Goal: Task Accomplishment & Management: Use online tool/utility

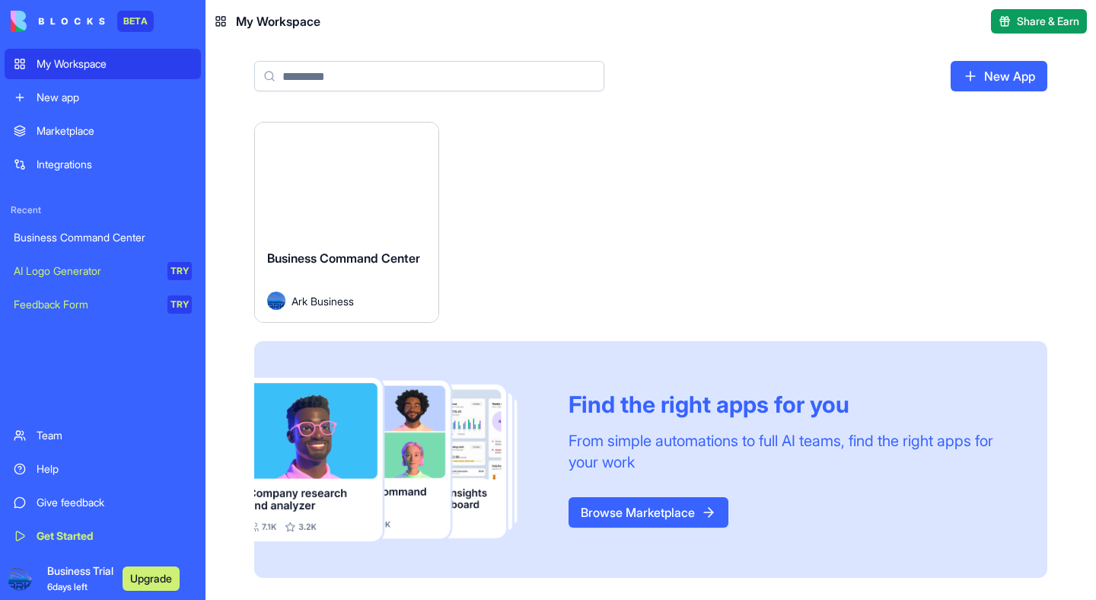
click at [318, 209] on div "Launch" at bounding box center [346, 180] width 183 height 114
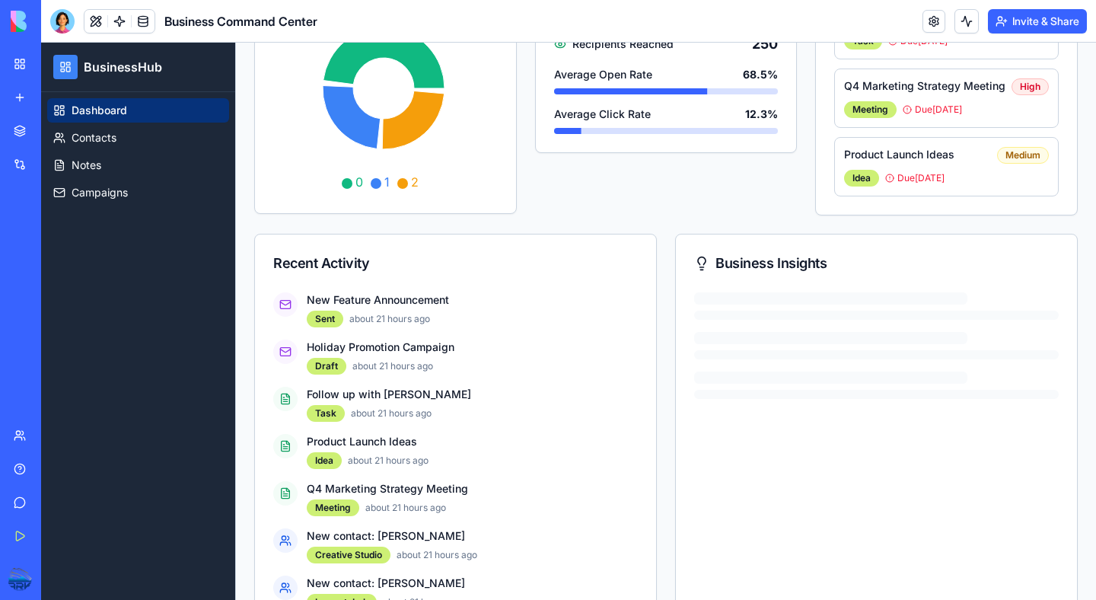
scroll to position [425, 0]
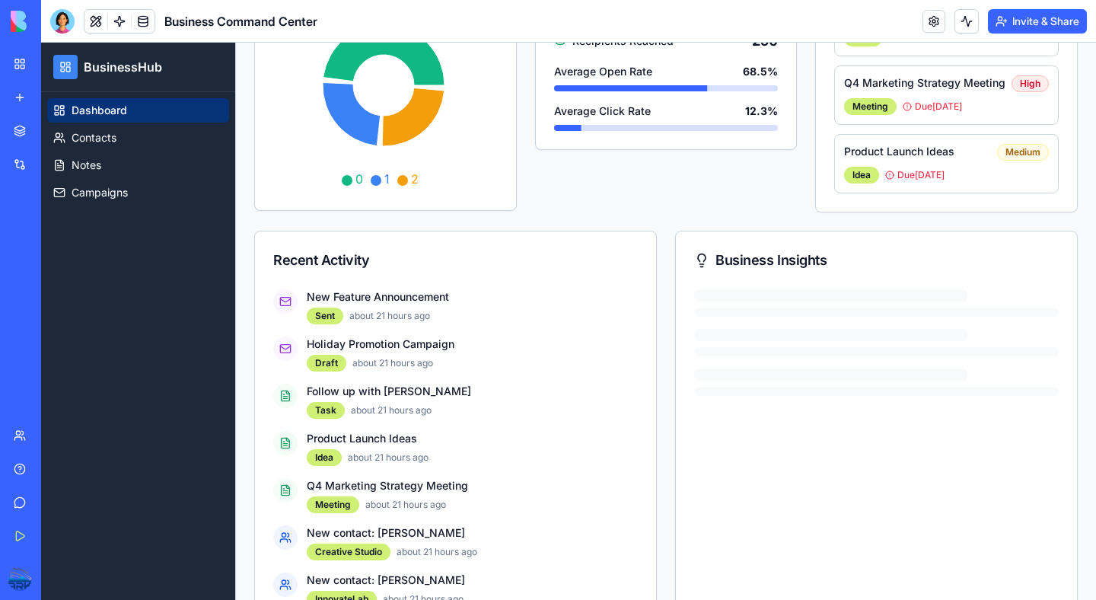
click at [777, 322] on div at bounding box center [876, 342] width 365 height 107
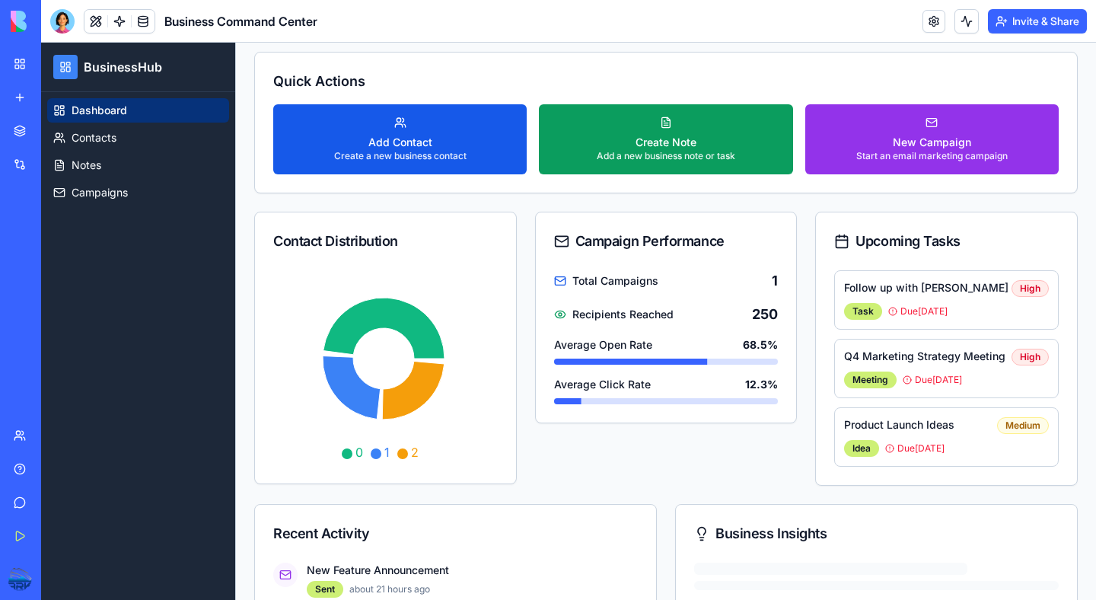
scroll to position [0, 0]
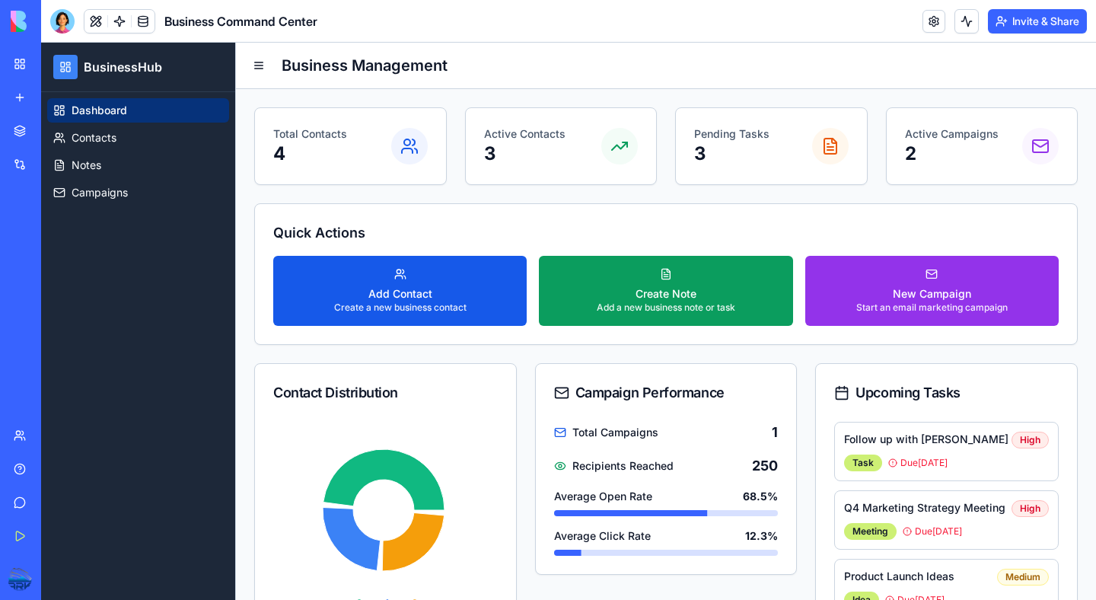
drag, startPoint x: 853, startPoint y: 464, endPoint x: 879, endPoint y: 460, distance: 26.9
click at [853, 464] on div "Task" at bounding box center [863, 463] width 38 height 17
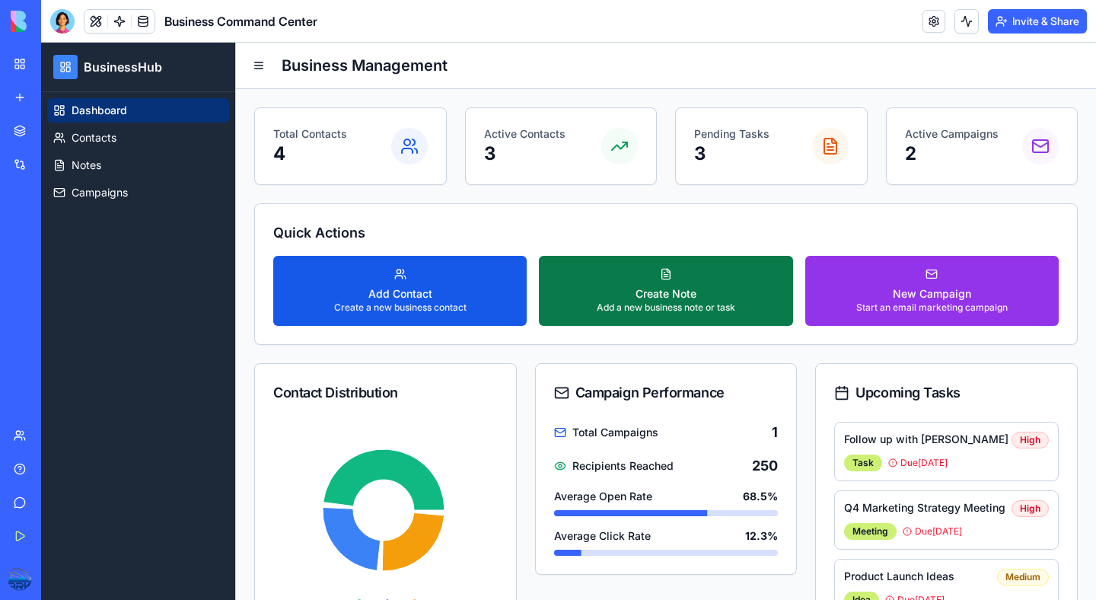
click at [632, 294] on div "Create Note" at bounding box center [666, 293] width 139 height 15
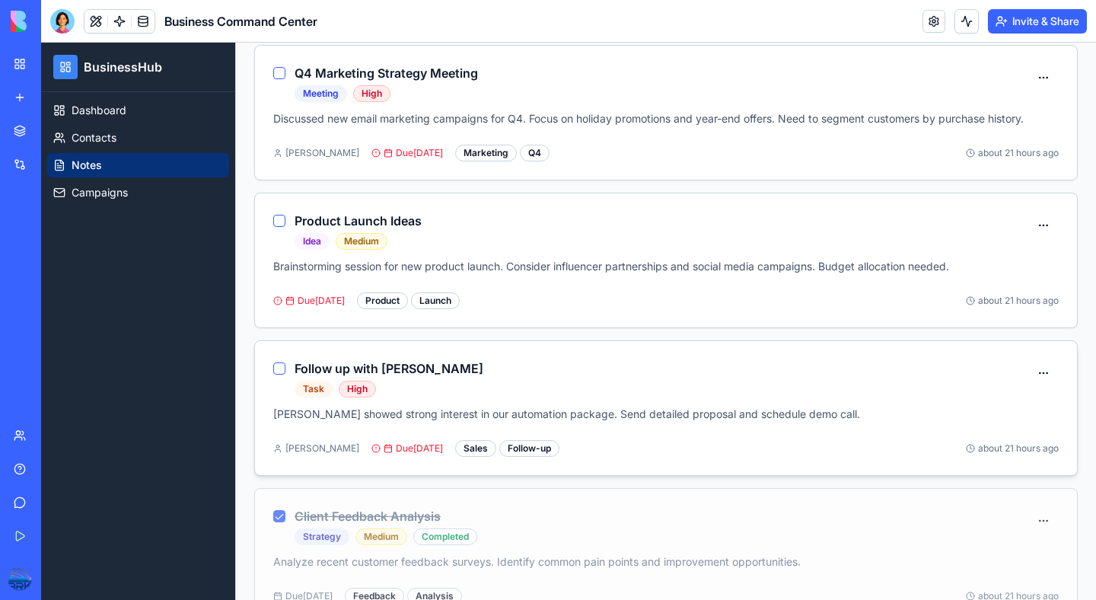
scroll to position [324, 0]
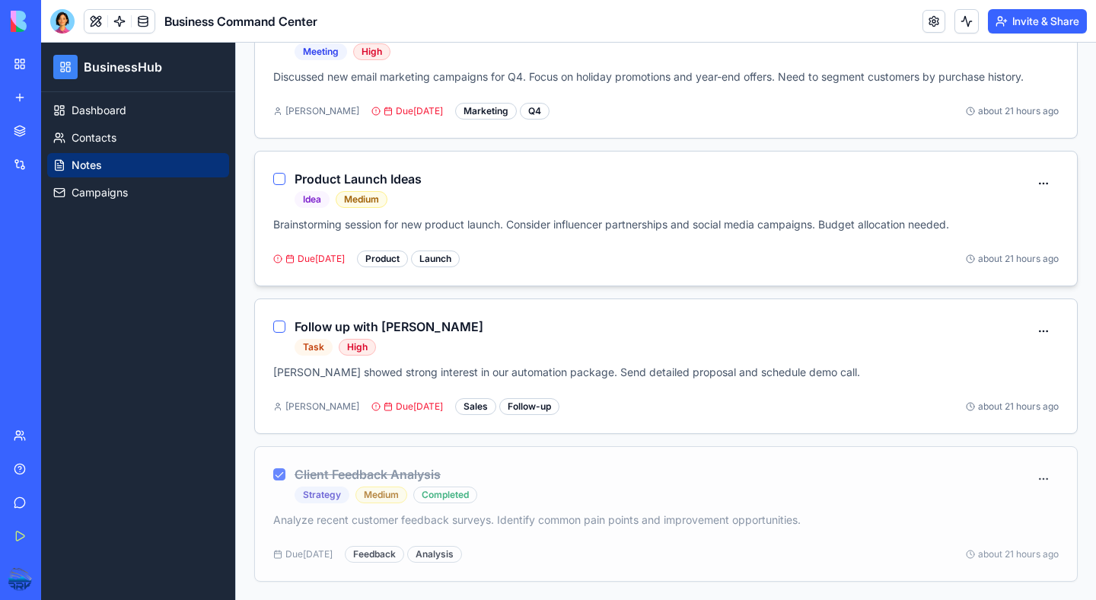
drag, startPoint x: 274, startPoint y: 327, endPoint x: 296, endPoint y: 267, distance: 63.4
click at [274, 327] on button "button" at bounding box center [279, 327] width 12 height 12
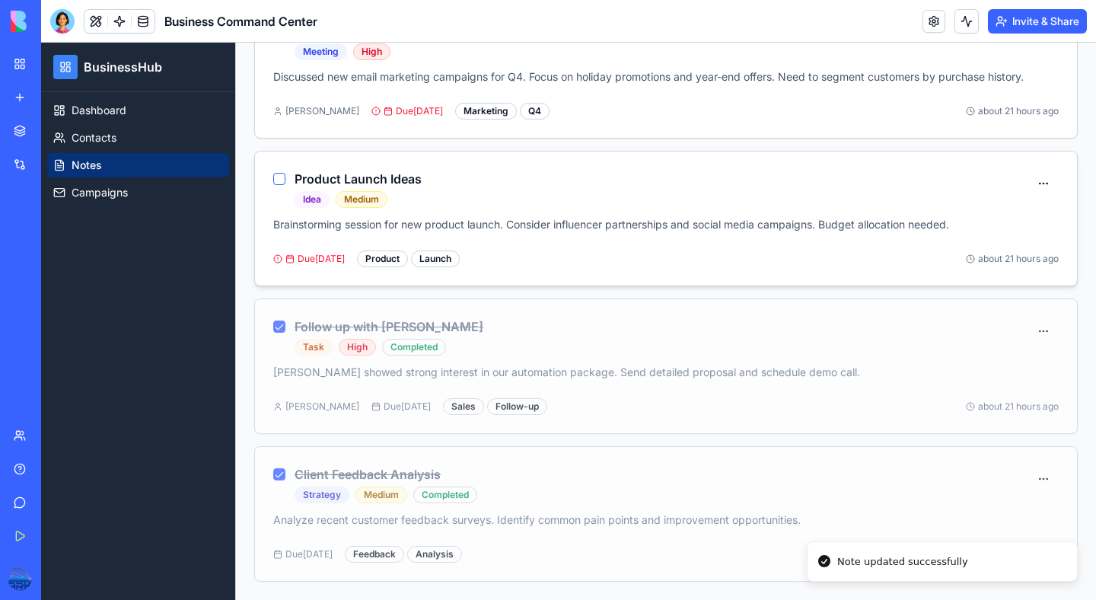
click at [282, 179] on button "button" at bounding box center [279, 179] width 12 height 12
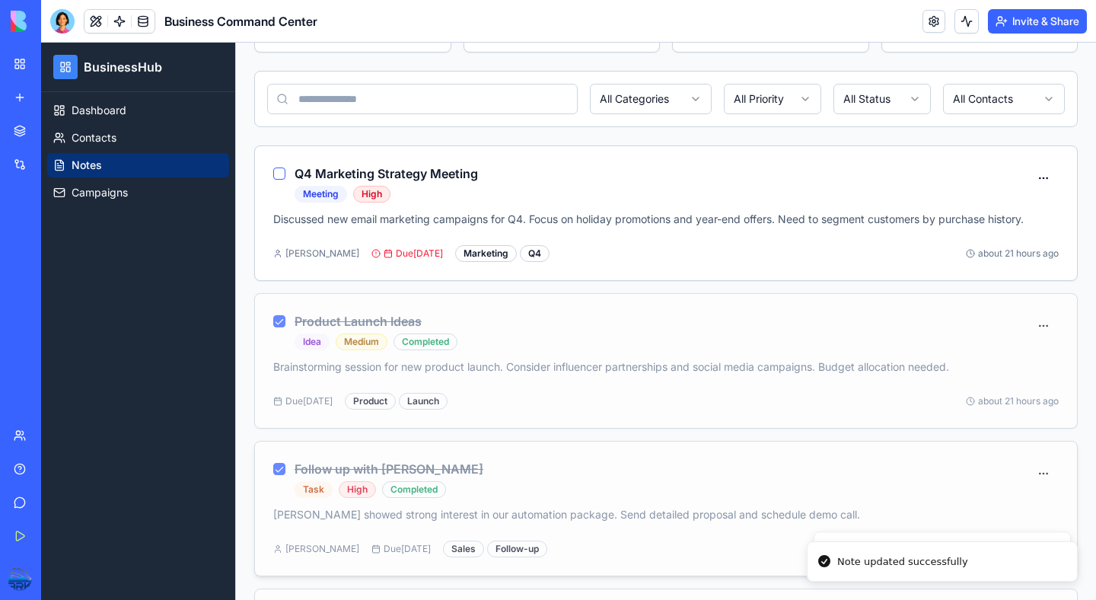
scroll to position [94, 0]
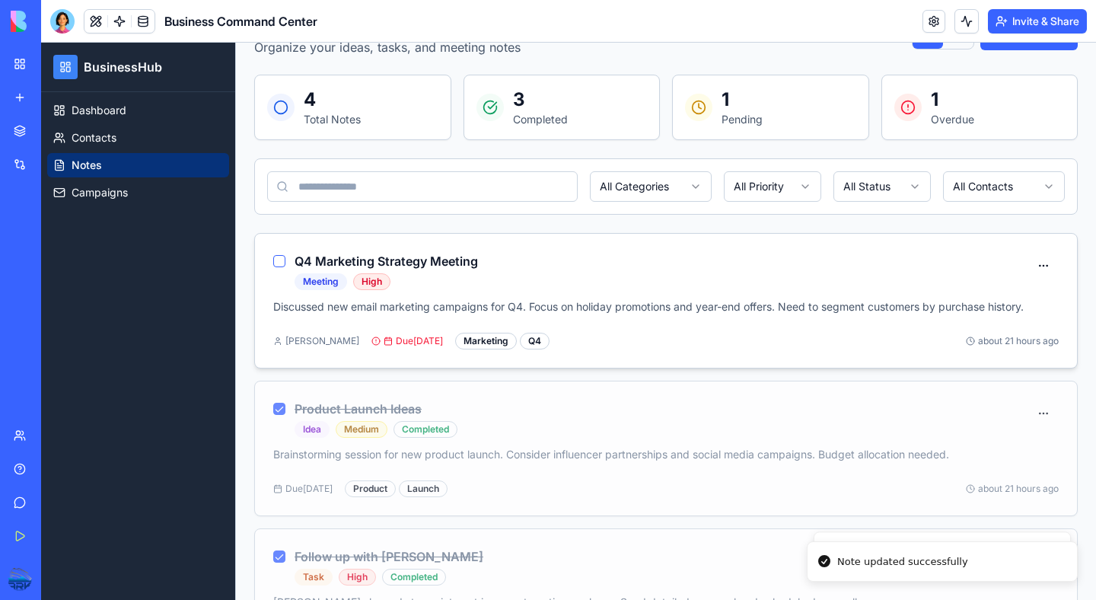
click at [282, 260] on button "button" at bounding box center [279, 261] width 12 height 12
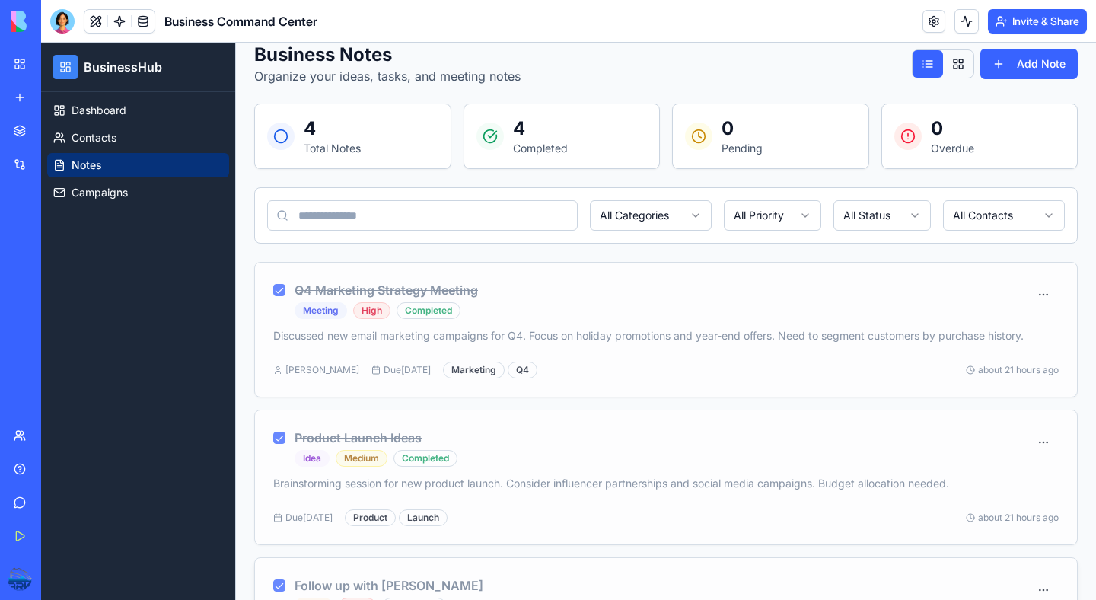
scroll to position [0, 0]
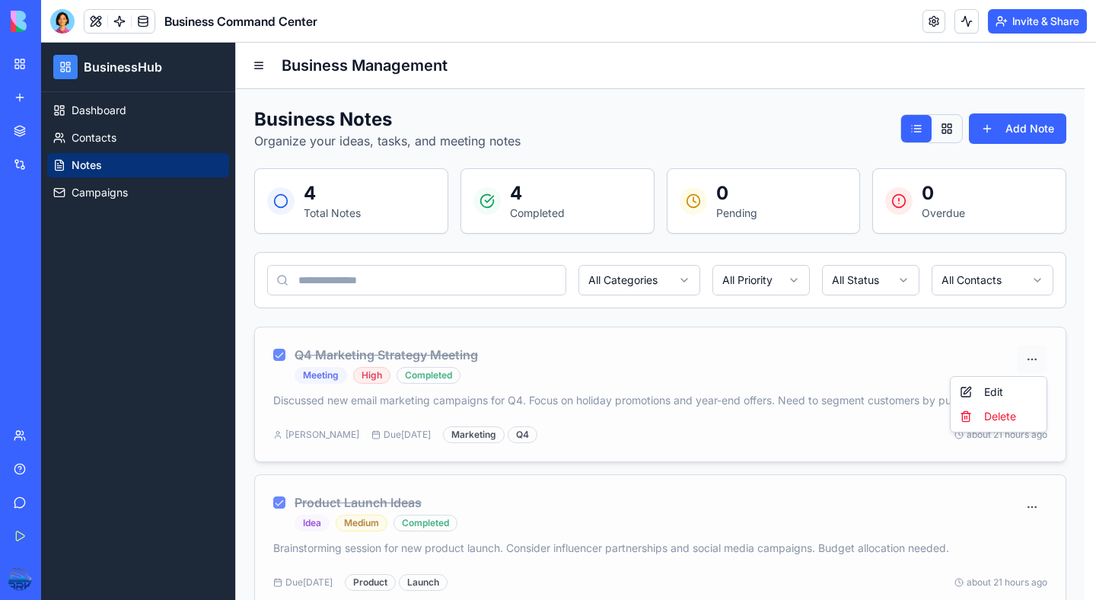
click at [1036, 359] on html "BusinessHub Dashboard Contacts Notes Campaigns Business Management Business Not…" at bounding box center [568, 483] width 1055 height 881
click at [1003, 414] on div "Delete" at bounding box center [999, 416] width 90 height 24
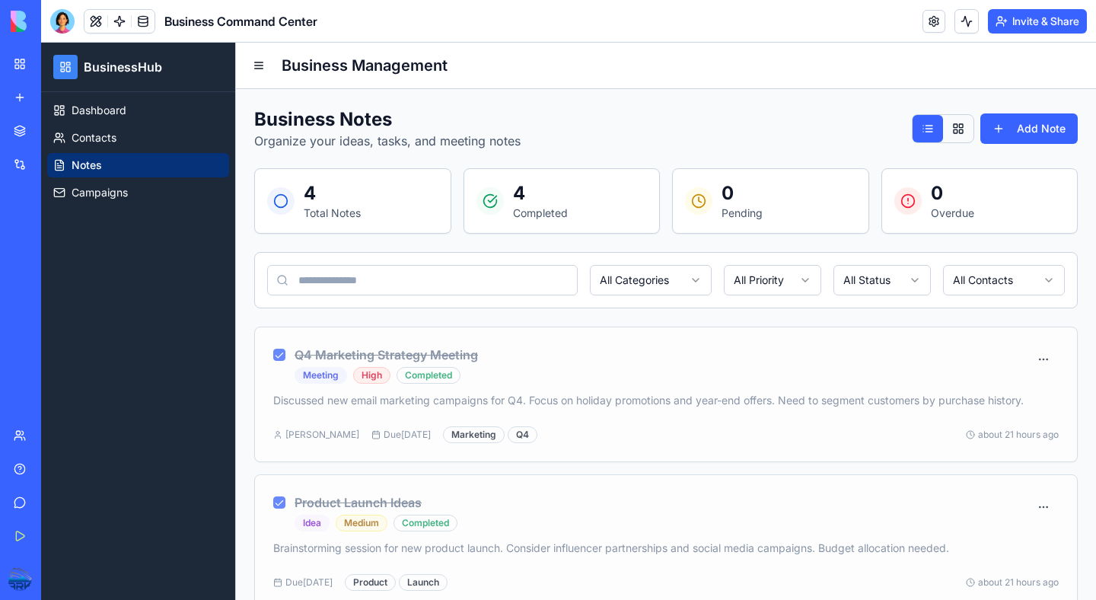
click at [56, 133] on div "Marketplace" at bounding box center [47, 130] width 20 height 15
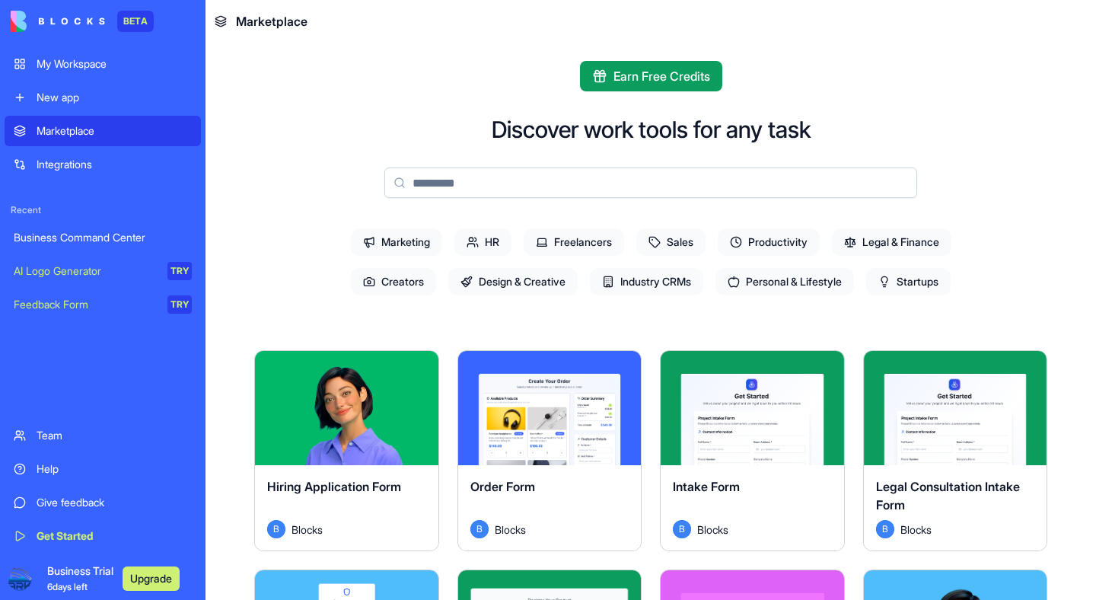
click at [493, 283] on span "Design & Creative" at bounding box center [512, 281] width 129 height 27
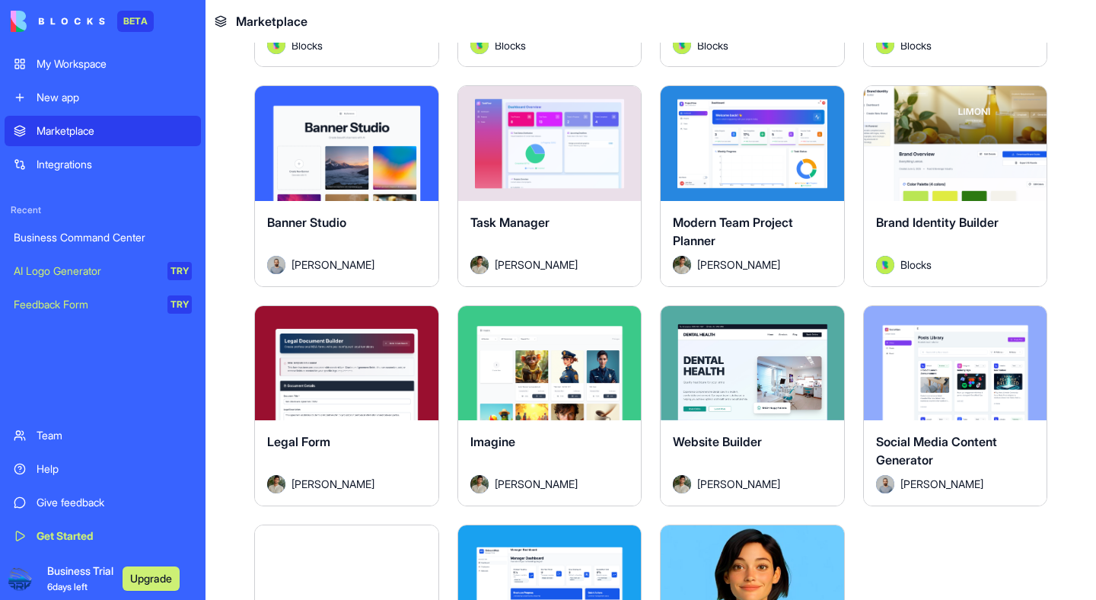
scroll to position [490, 0]
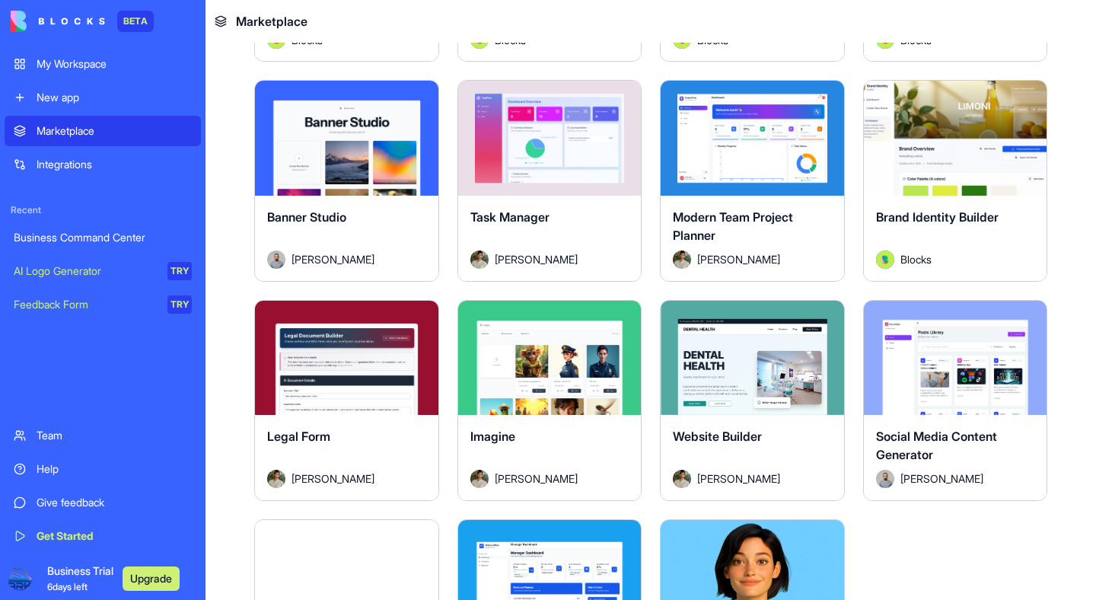
click at [962, 379] on div "Explore" at bounding box center [955, 358] width 183 height 114
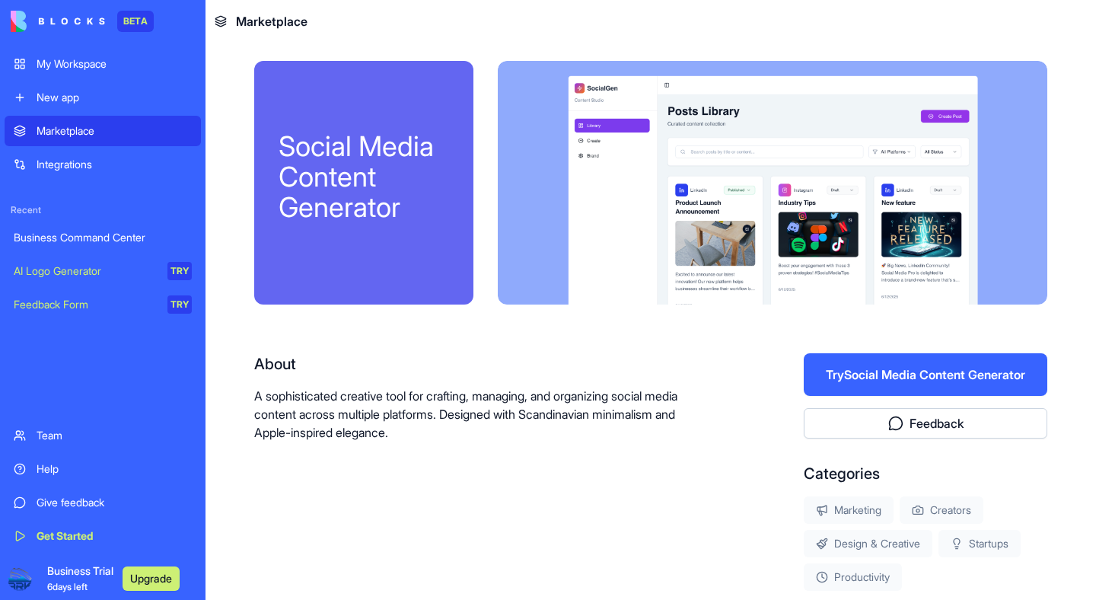
click at [893, 384] on button "Try Social Media Content Generator" at bounding box center [926, 374] width 244 height 43
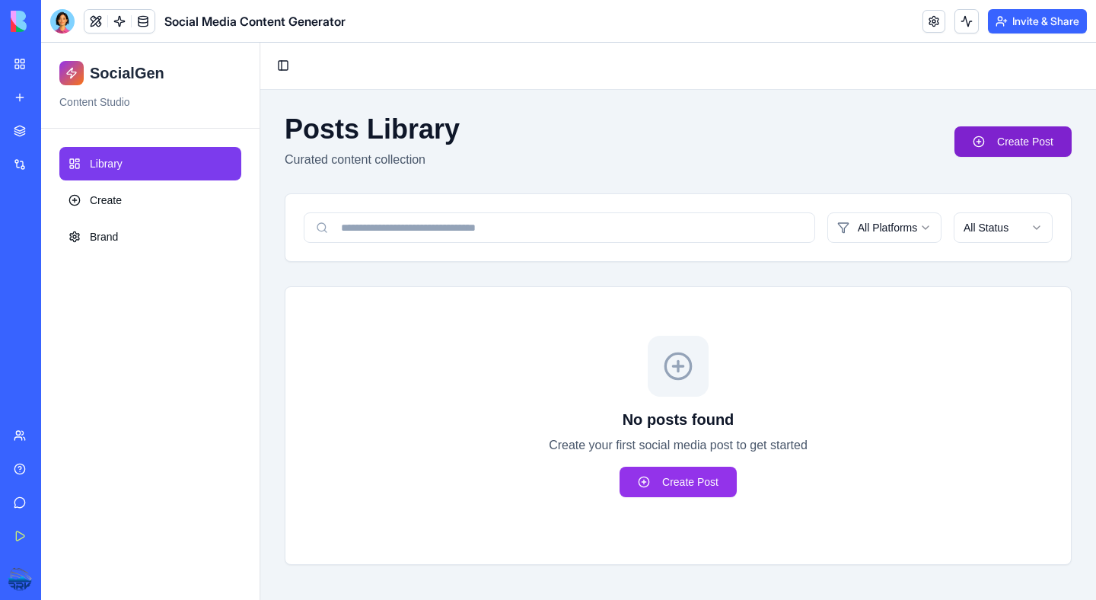
click at [988, 146] on link "Create Post" at bounding box center [1013, 141] width 117 height 30
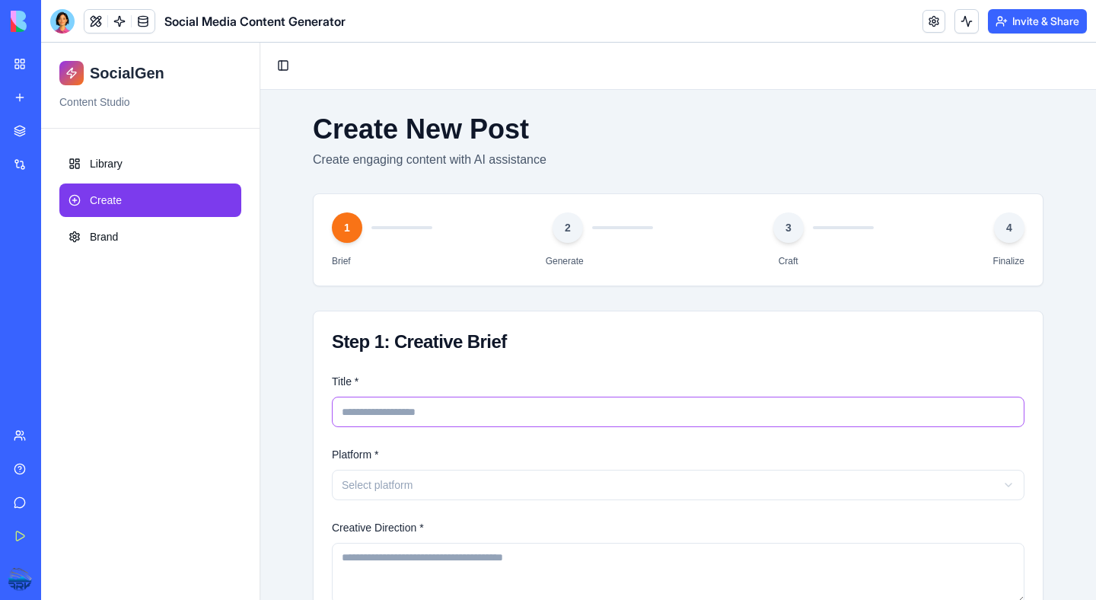
click at [448, 413] on input "Title *" at bounding box center [678, 412] width 693 height 30
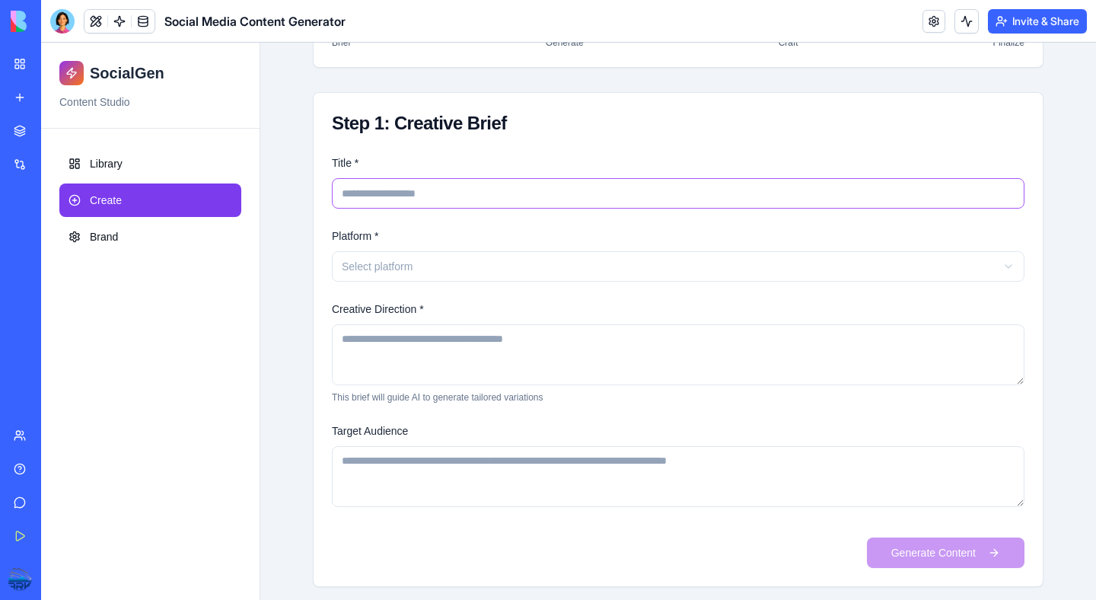
scroll to position [229, 0]
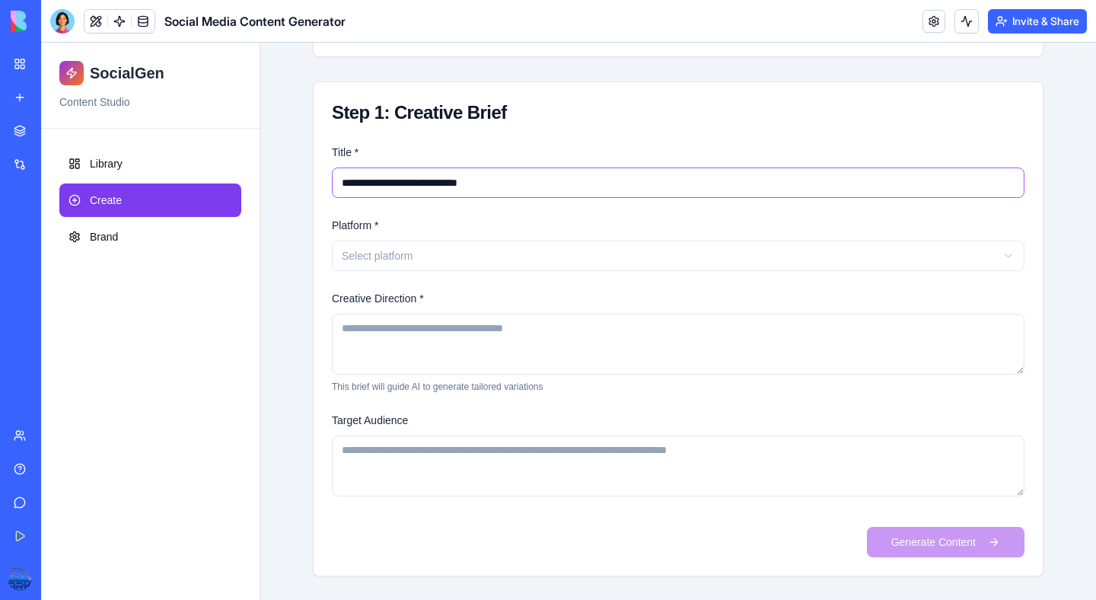
type input "**********"
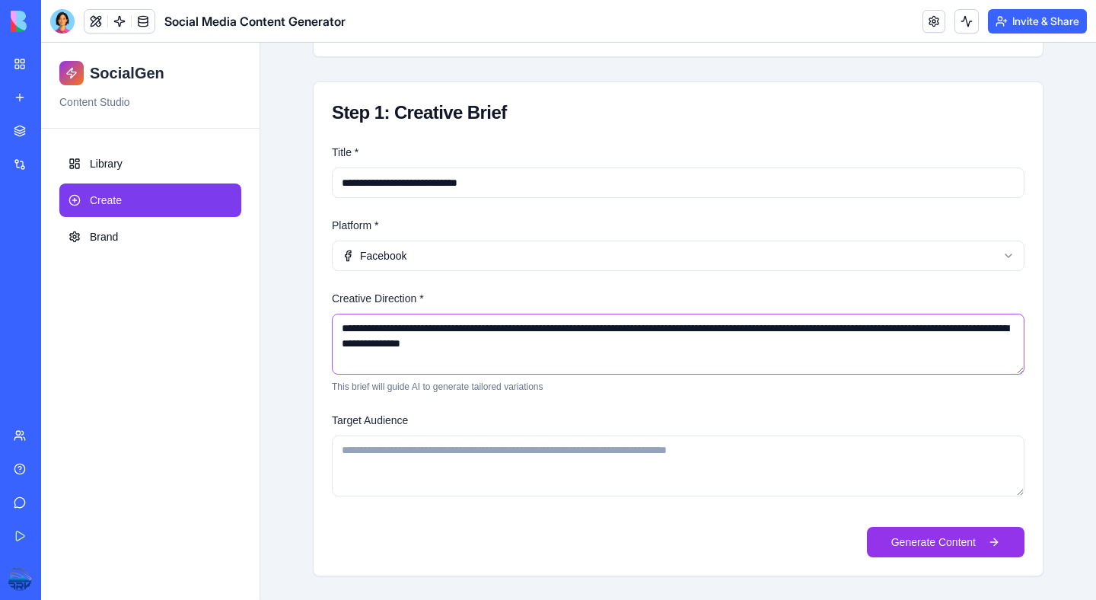
type textarea "**********"
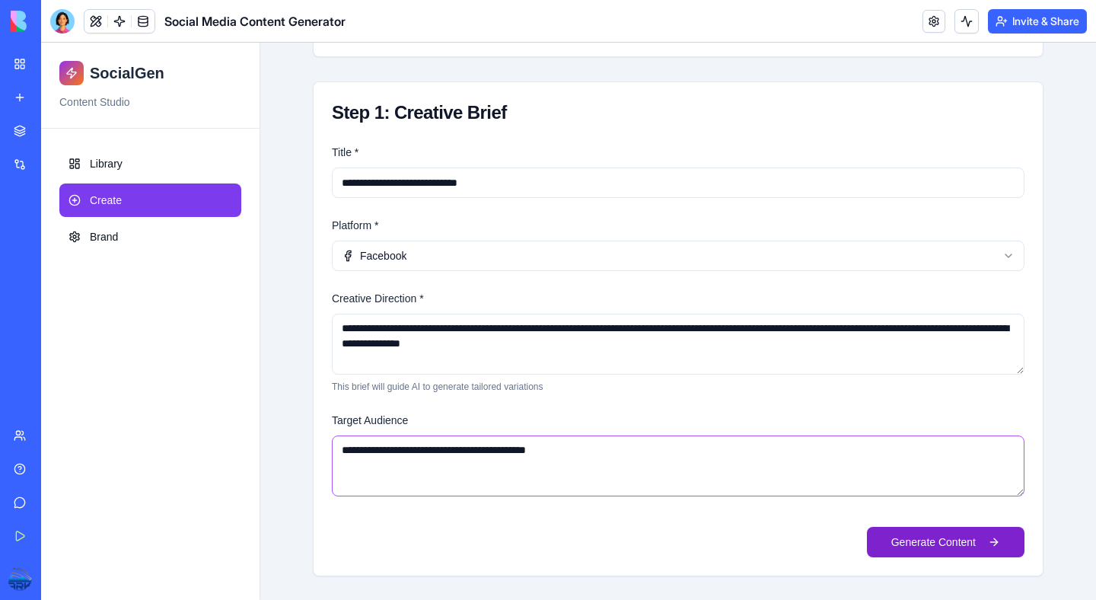
type textarea "**********"
click at [879, 527] on button "Generate Content" at bounding box center [946, 542] width 158 height 30
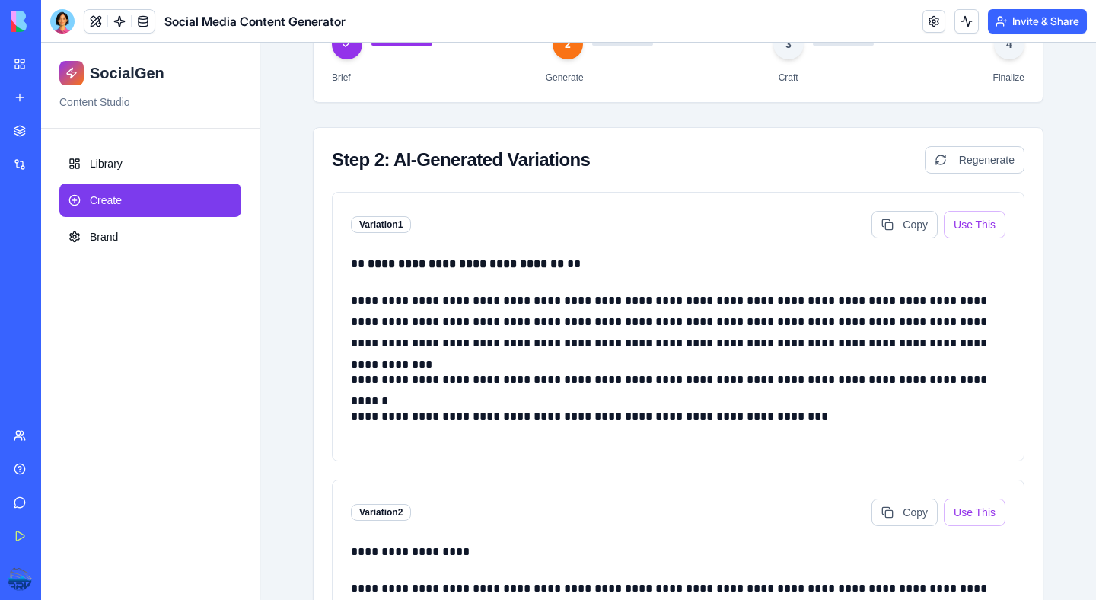
scroll to position [247, 0]
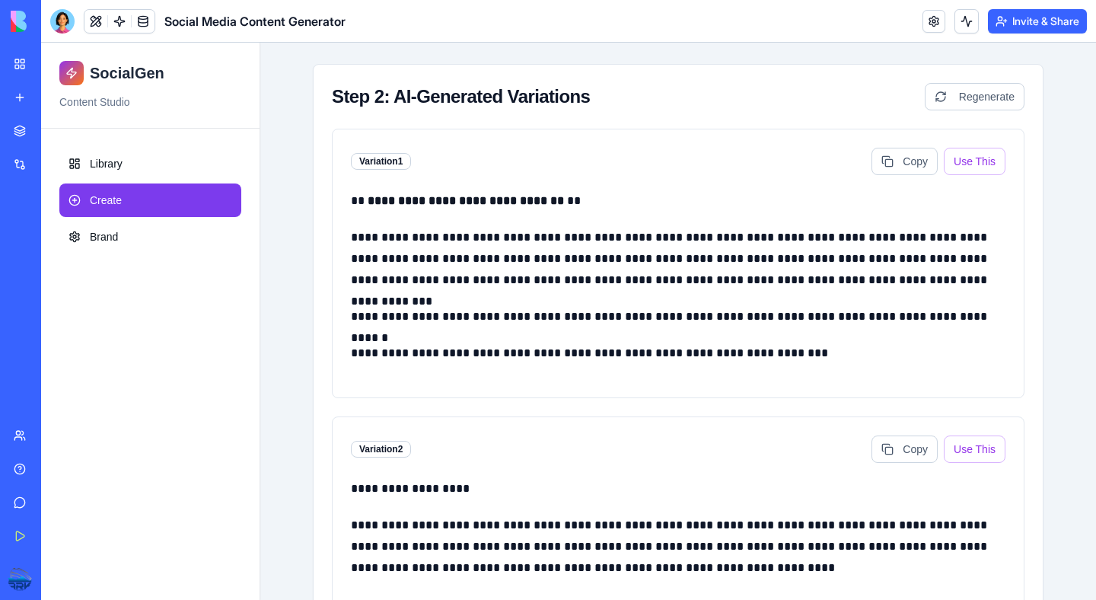
drag, startPoint x: 975, startPoint y: 159, endPoint x: 977, endPoint y: 243, distance: 83.8
click at [975, 159] on button "Use This" at bounding box center [975, 161] width 62 height 27
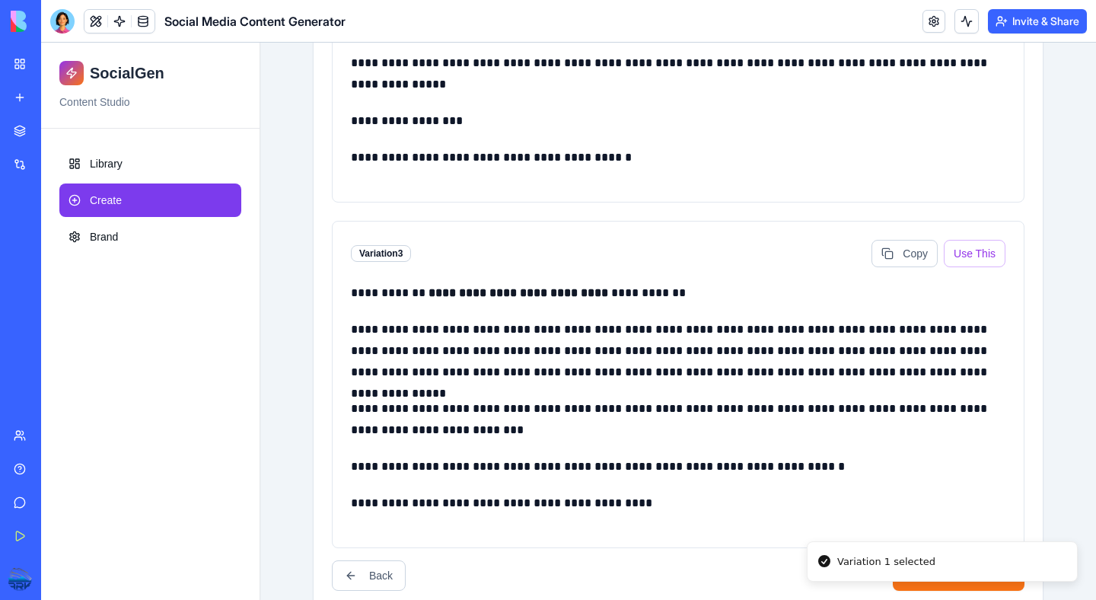
scroll to position [821, 0]
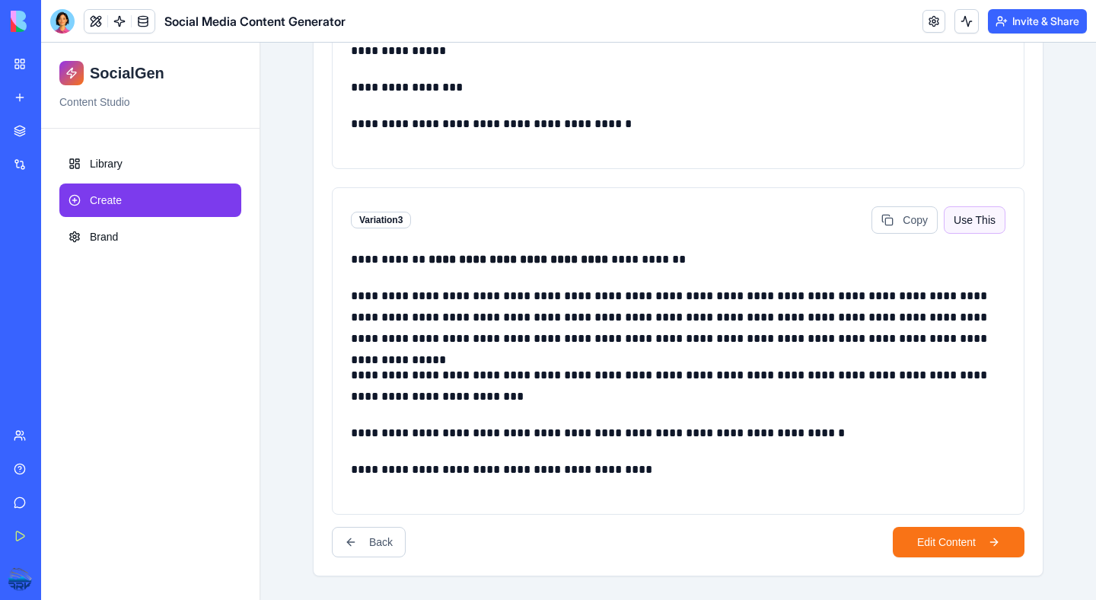
click at [982, 221] on button "Use This" at bounding box center [975, 219] width 62 height 27
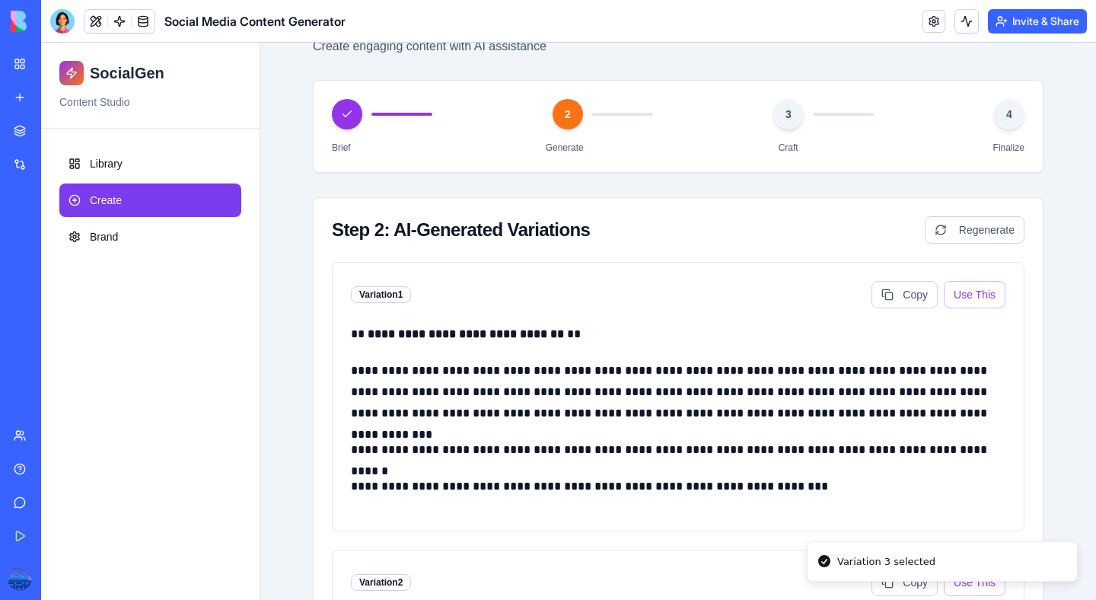
scroll to position [202, 0]
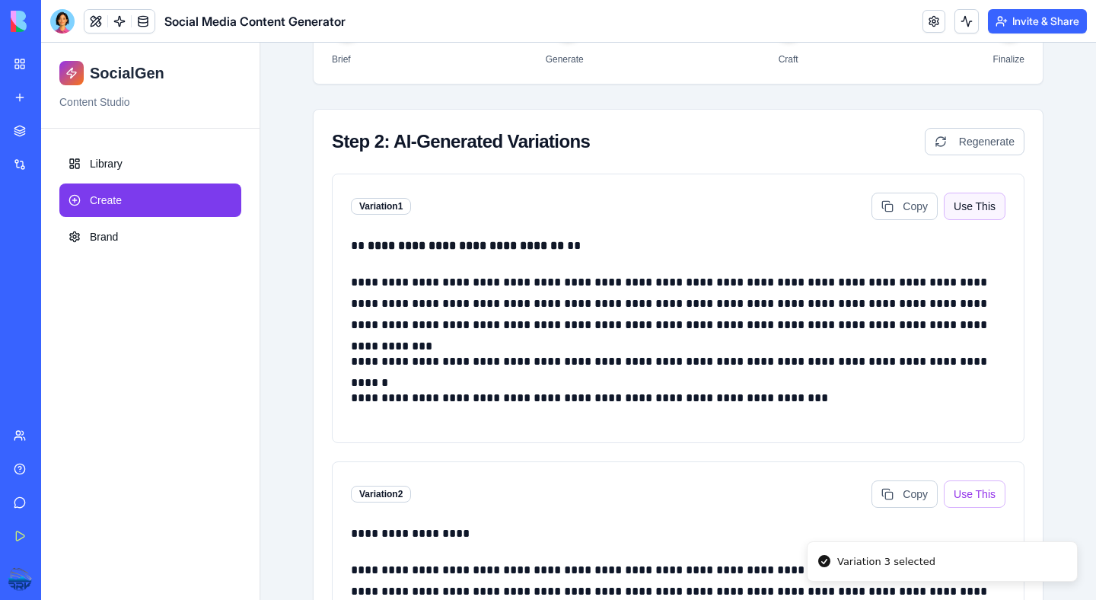
click at [972, 198] on button "Use This" at bounding box center [975, 206] width 62 height 27
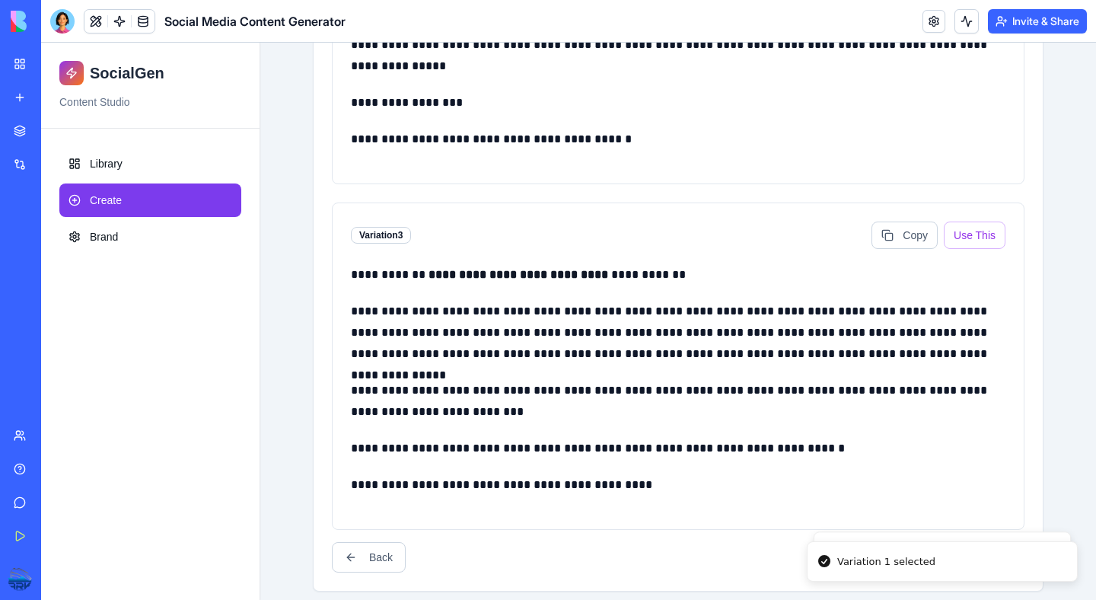
scroll to position [821, 0]
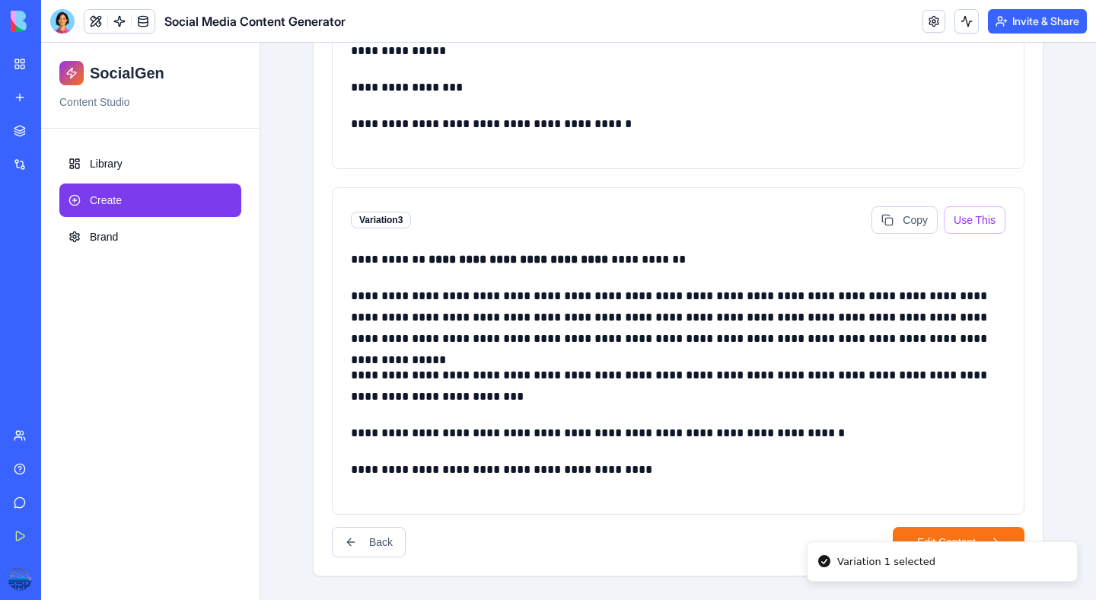
click at [943, 541] on li "Variation 1 selected" at bounding box center [942, 561] width 271 height 41
click at [978, 547] on button "Edit Content" at bounding box center [959, 542] width 132 height 30
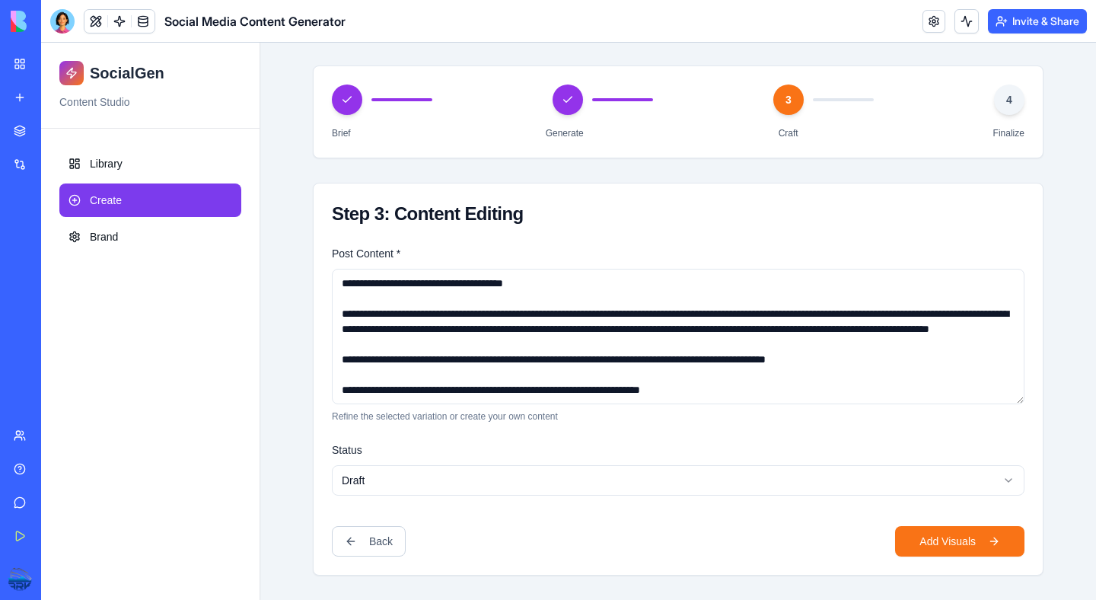
scroll to position [127, 0]
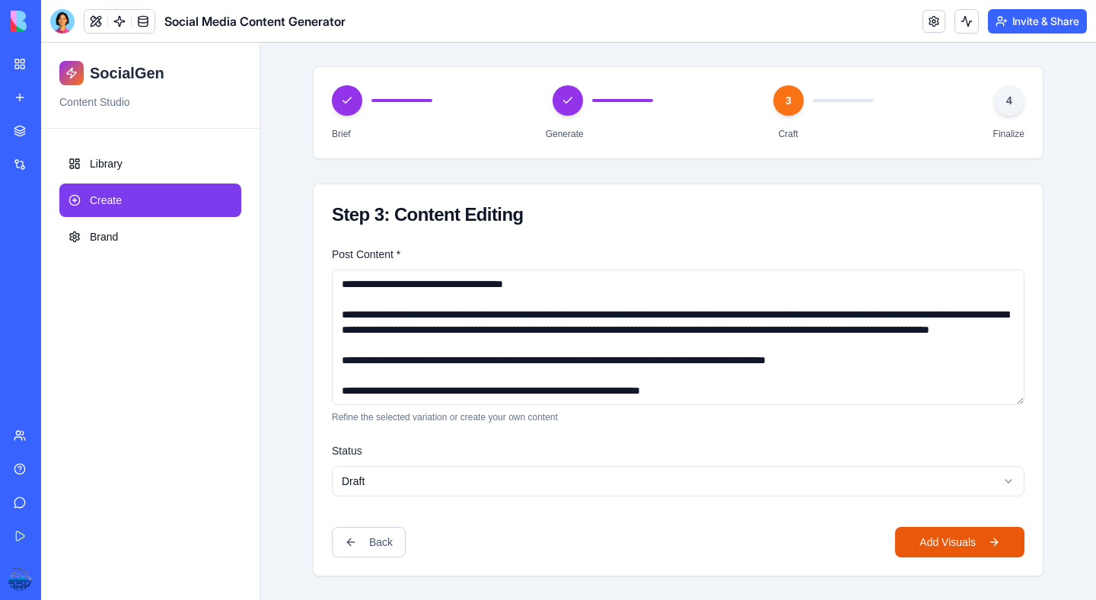
click at [925, 533] on button "Add Visuals" at bounding box center [959, 542] width 129 height 30
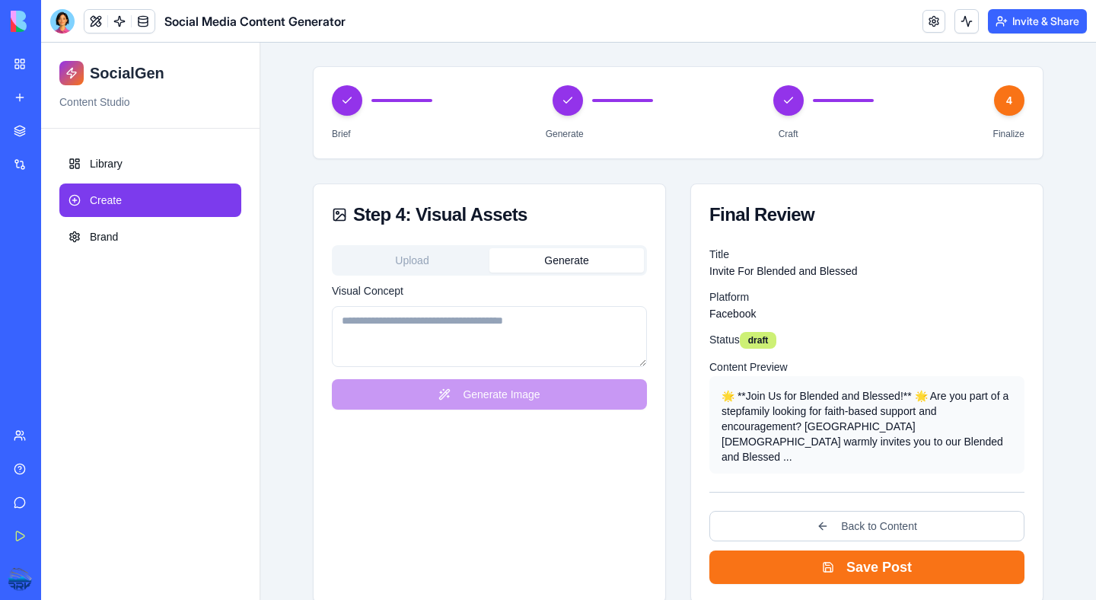
click at [557, 255] on button "Generate" at bounding box center [567, 260] width 155 height 24
click at [502, 324] on textarea "Visual Concept" at bounding box center [489, 336] width 315 height 61
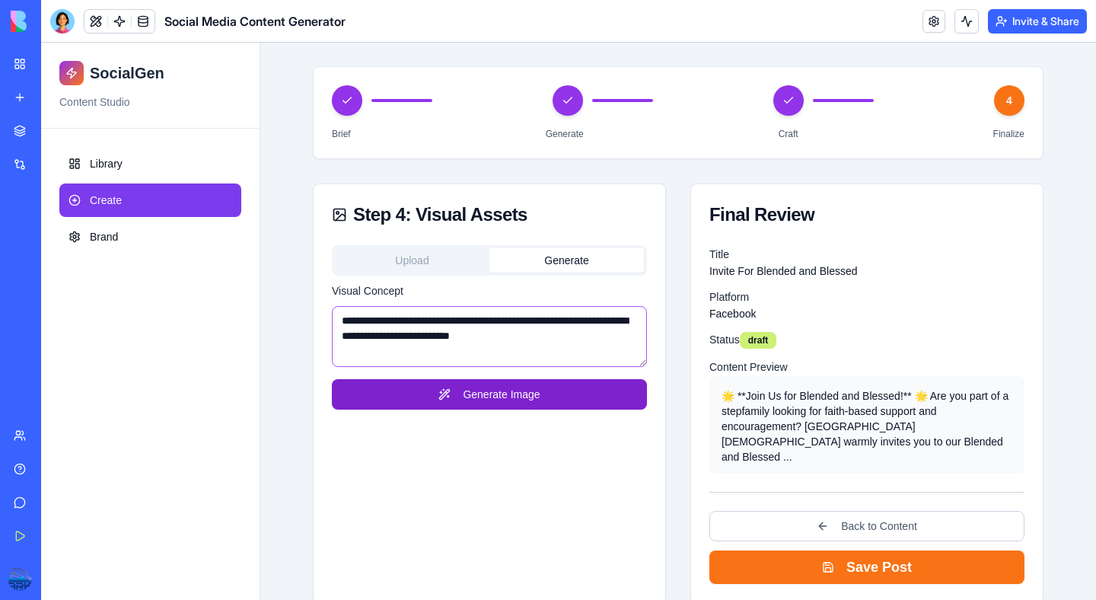
type textarea "**********"
click at [528, 392] on button "Generate Image" at bounding box center [489, 394] width 315 height 30
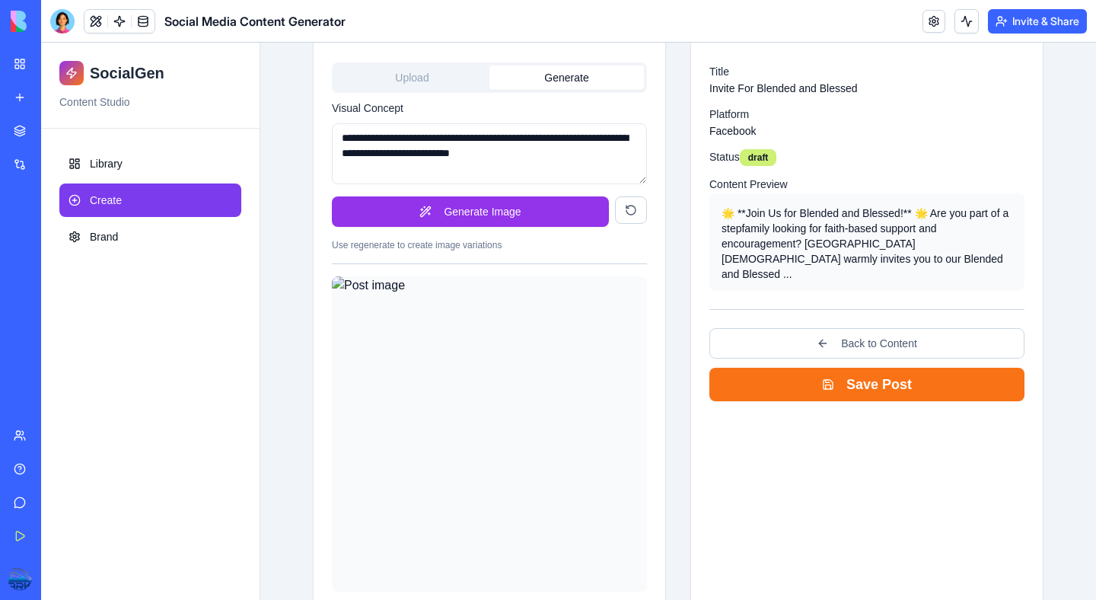
scroll to position [327, 0]
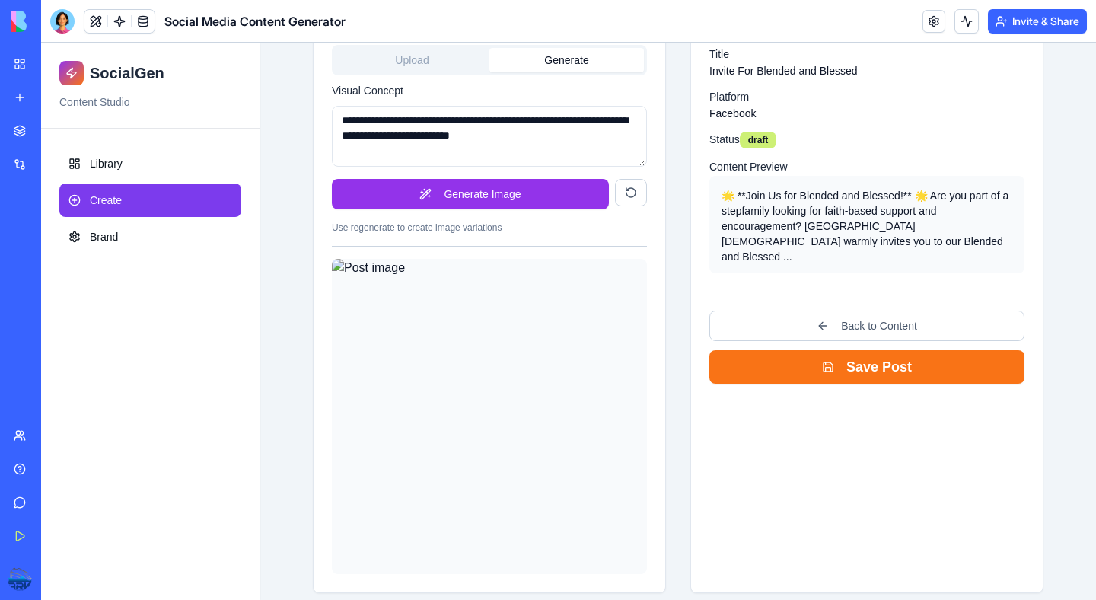
click at [596, 379] on img at bounding box center [489, 416] width 315 height 315
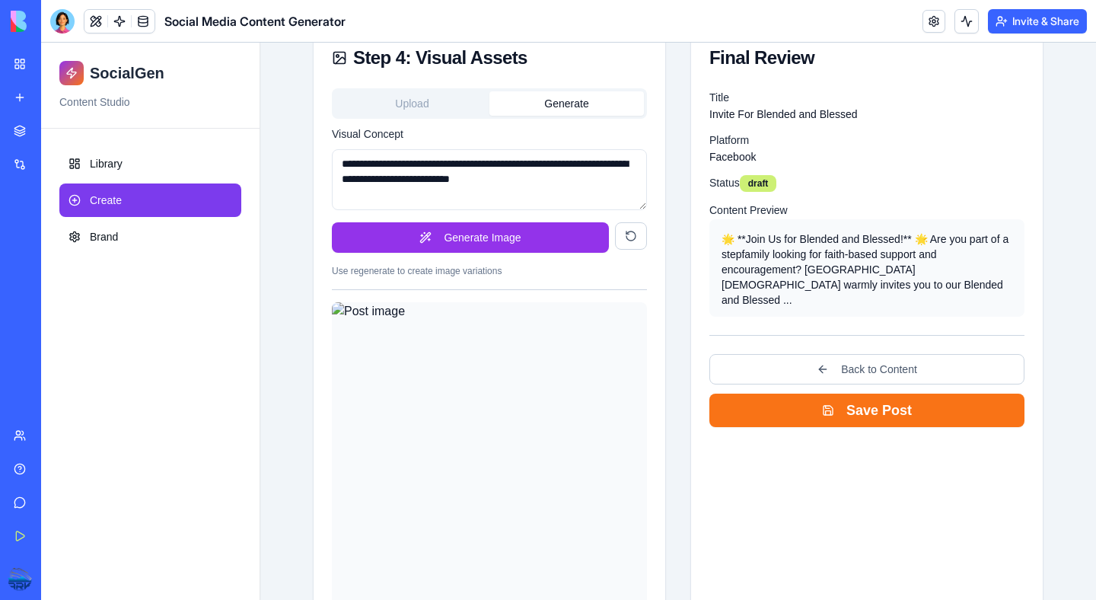
scroll to position [152, 0]
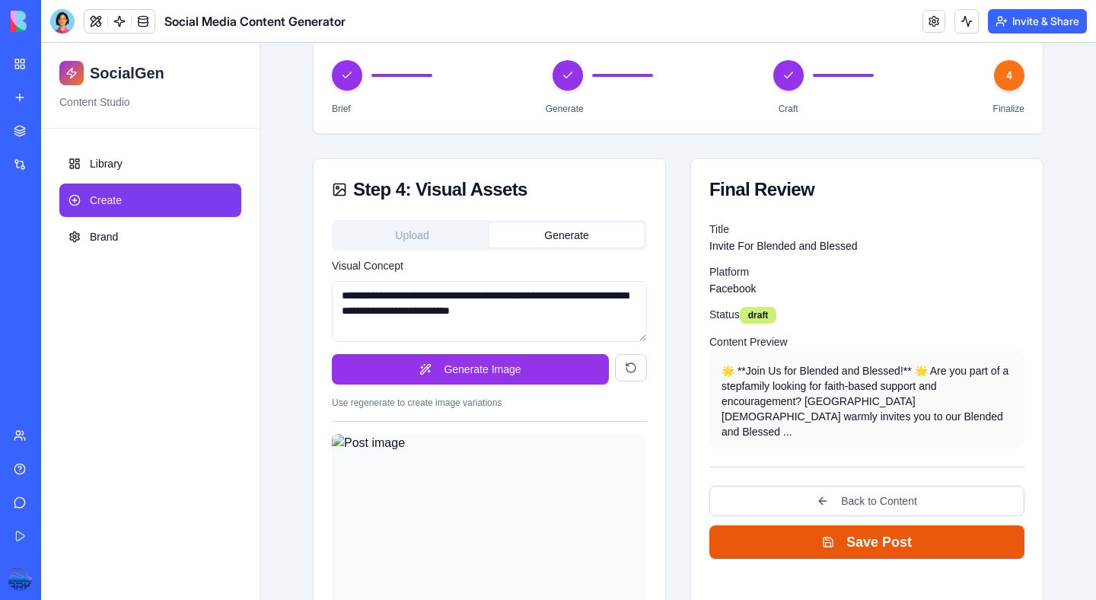
click at [857, 525] on button "Save Post" at bounding box center [867, 541] width 315 height 33
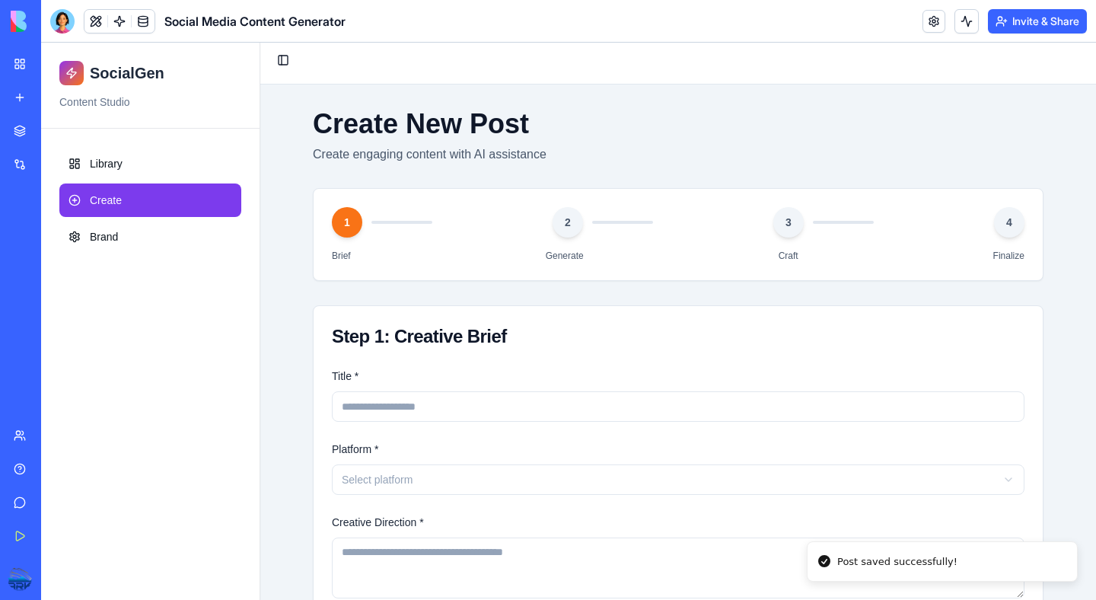
scroll to position [0, 0]
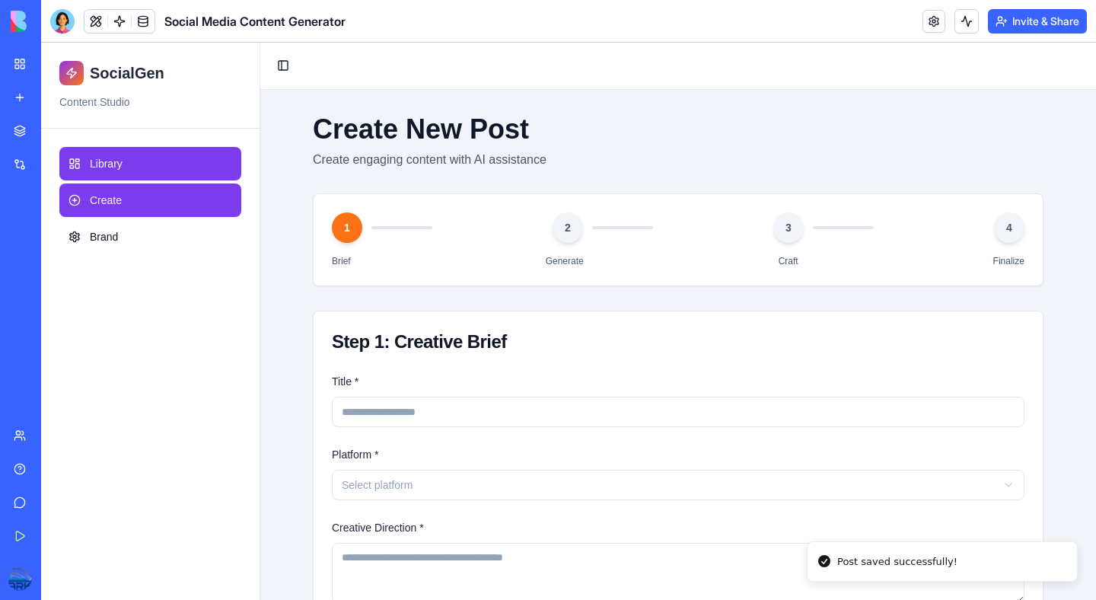
click at [151, 171] on link "Library" at bounding box center [150, 163] width 182 height 33
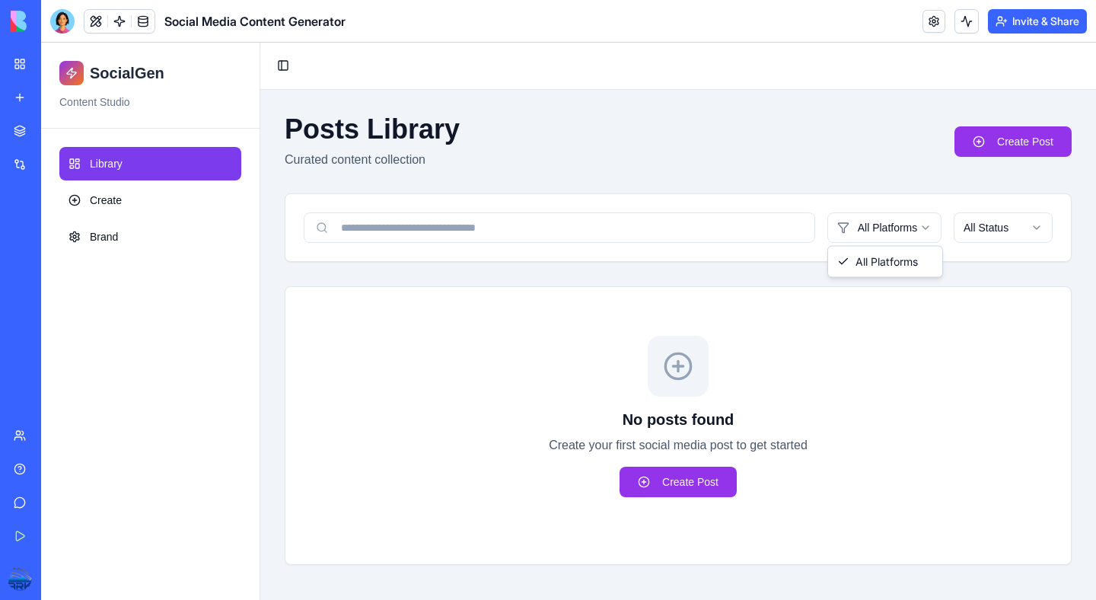
click at [930, 228] on html "SocialGen Content Studio Library Create Brand Toggle Sidebar Posts Library Cura…" at bounding box center [568, 321] width 1055 height 557
click at [1025, 228] on html "SocialGen Content Studio Library Create Brand Toggle Sidebar Posts Library Cura…" at bounding box center [568, 321] width 1055 height 557
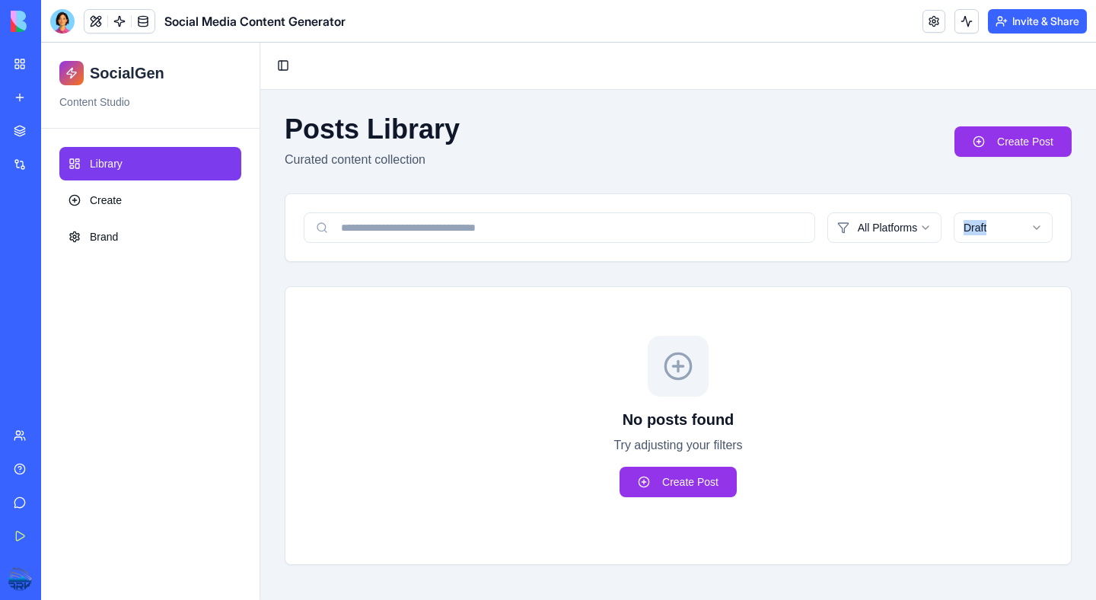
click at [1017, 229] on html "SocialGen Content Studio Library Create Brand Toggle Sidebar Posts Library Cura…" at bounding box center [568, 321] width 1055 height 557
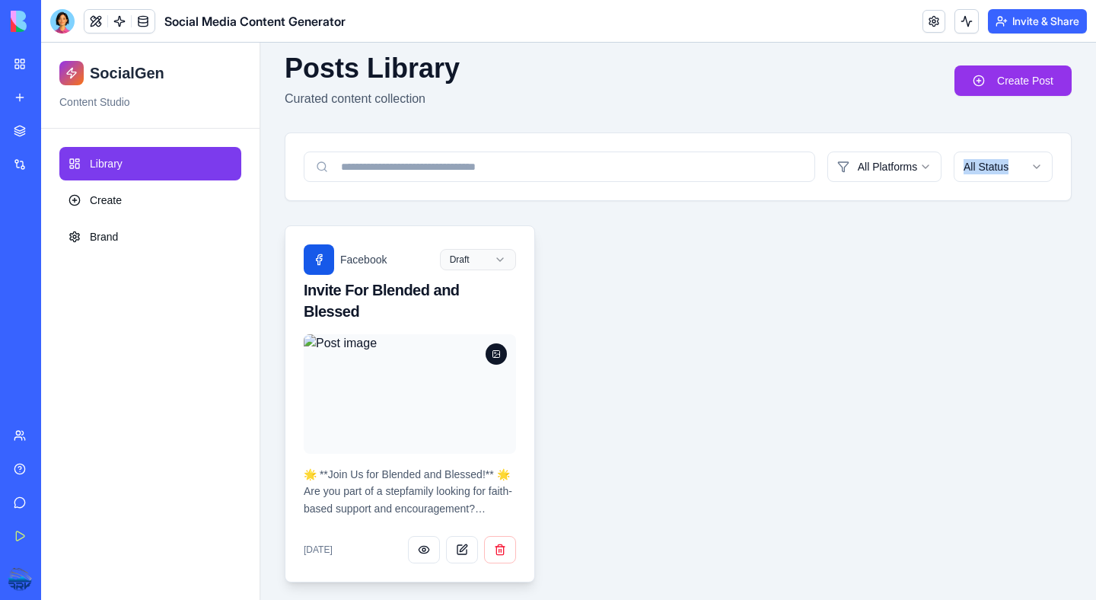
scroll to position [65, 0]
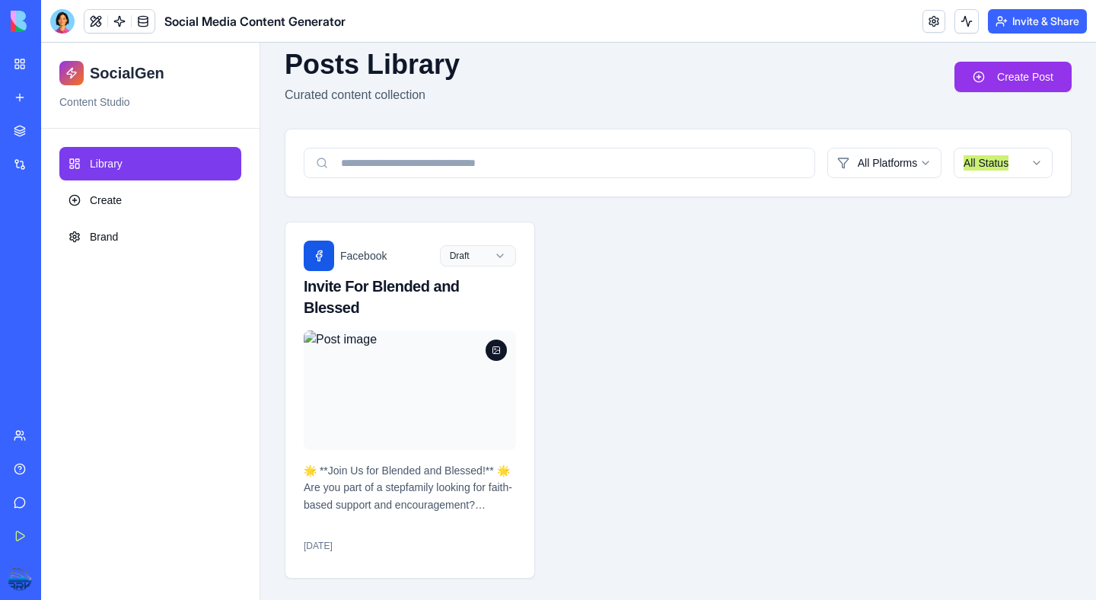
click at [51, 164] on div "Integrations" at bounding box center [47, 164] width 20 height 15
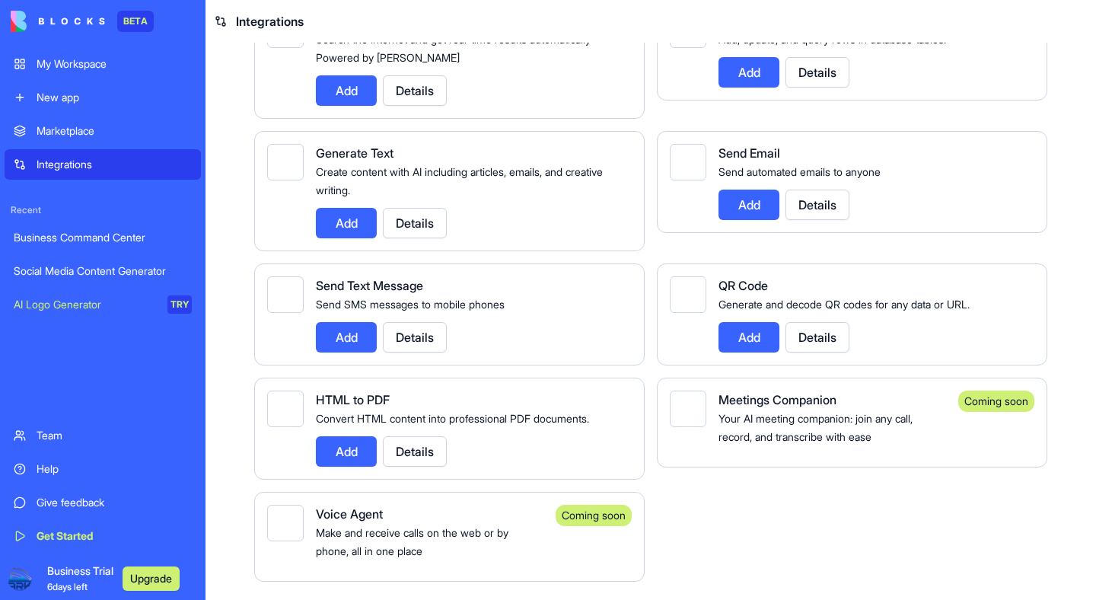
scroll to position [1989, 0]
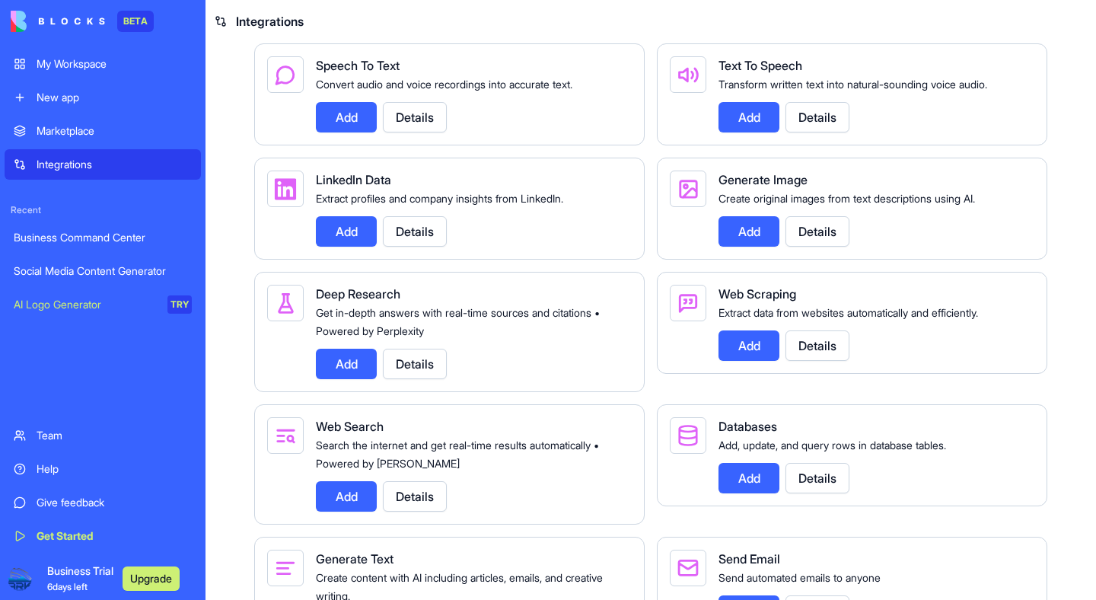
click at [359, 379] on button "Add" at bounding box center [346, 364] width 61 height 30
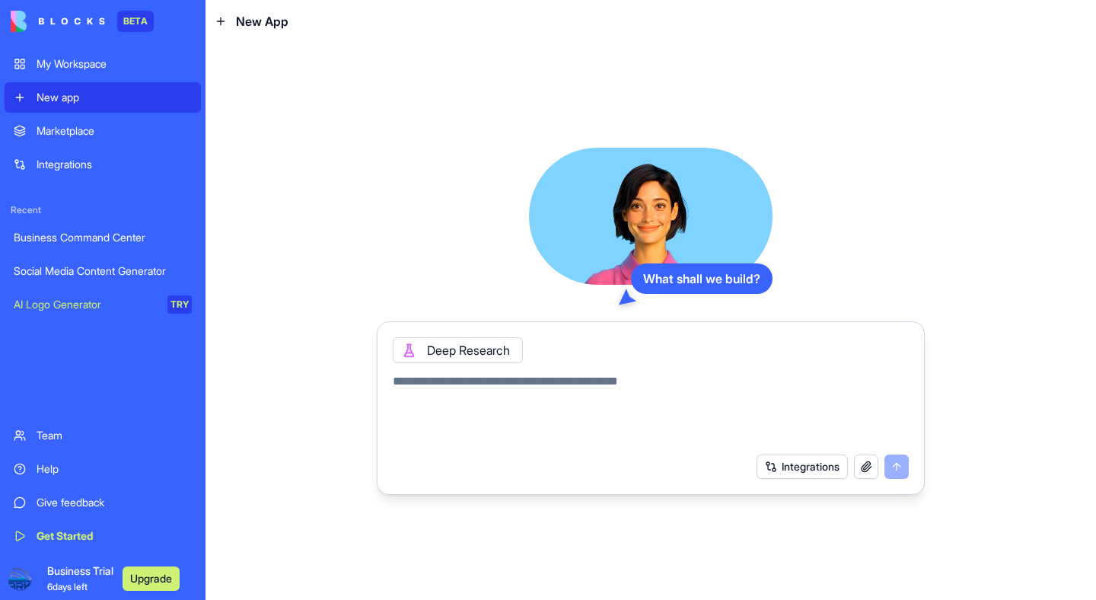
click at [88, 64] on div "My Workspace" at bounding box center [114, 63] width 155 height 15
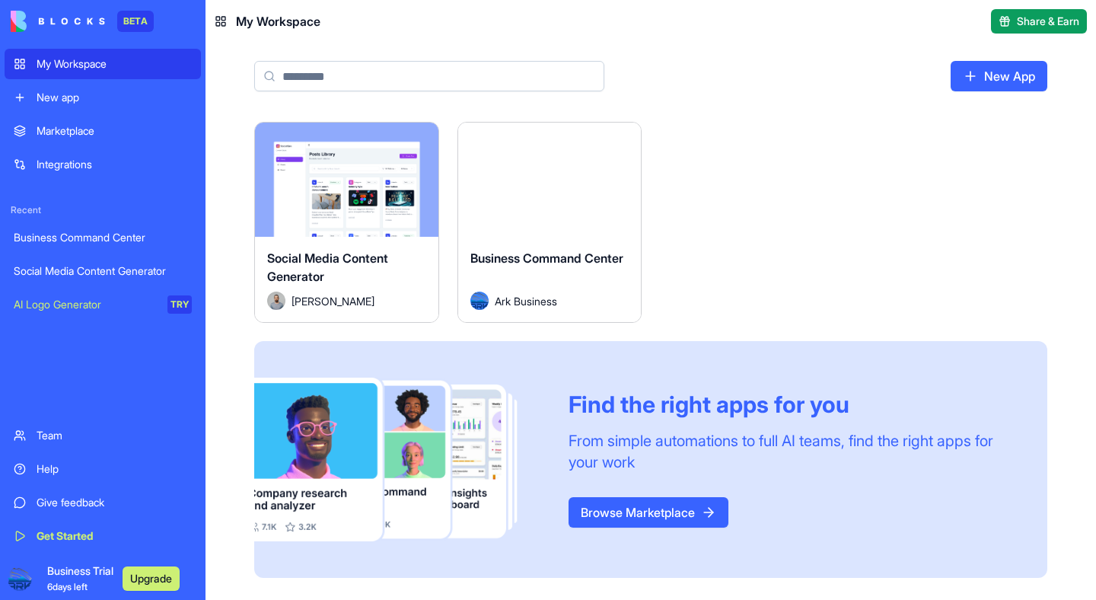
click at [683, 381] on div "Find the right apps for you From simple automations to full AI teams, find the …" at bounding box center [650, 459] width 793 height 236
click at [82, 567] on span "Business Trial 6 days left" at bounding box center [80, 578] width 66 height 30
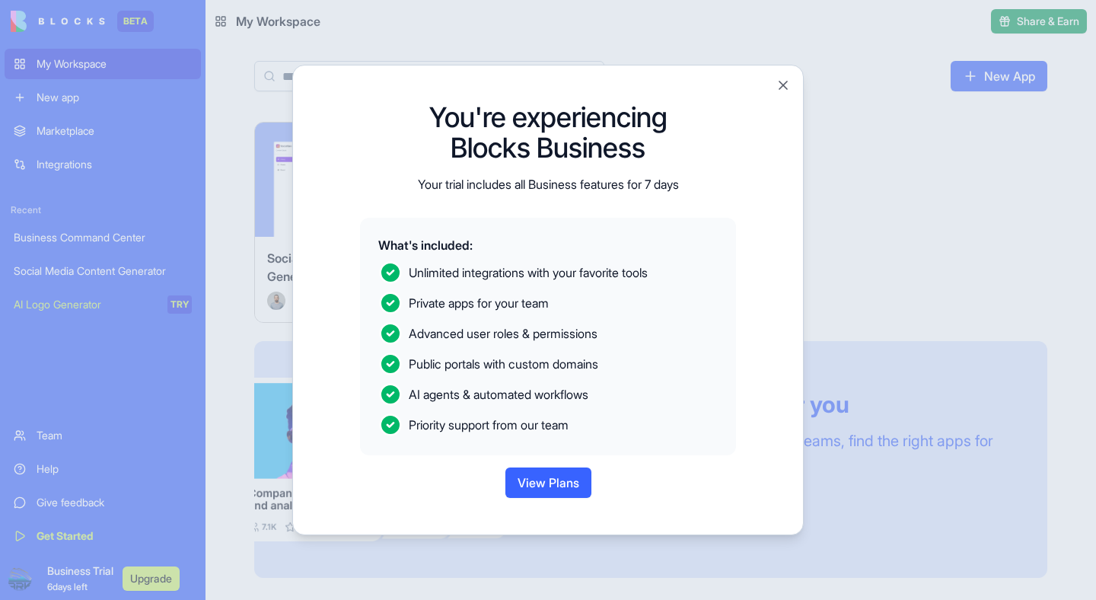
click at [566, 493] on button "View Plans" at bounding box center [549, 482] width 86 height 30
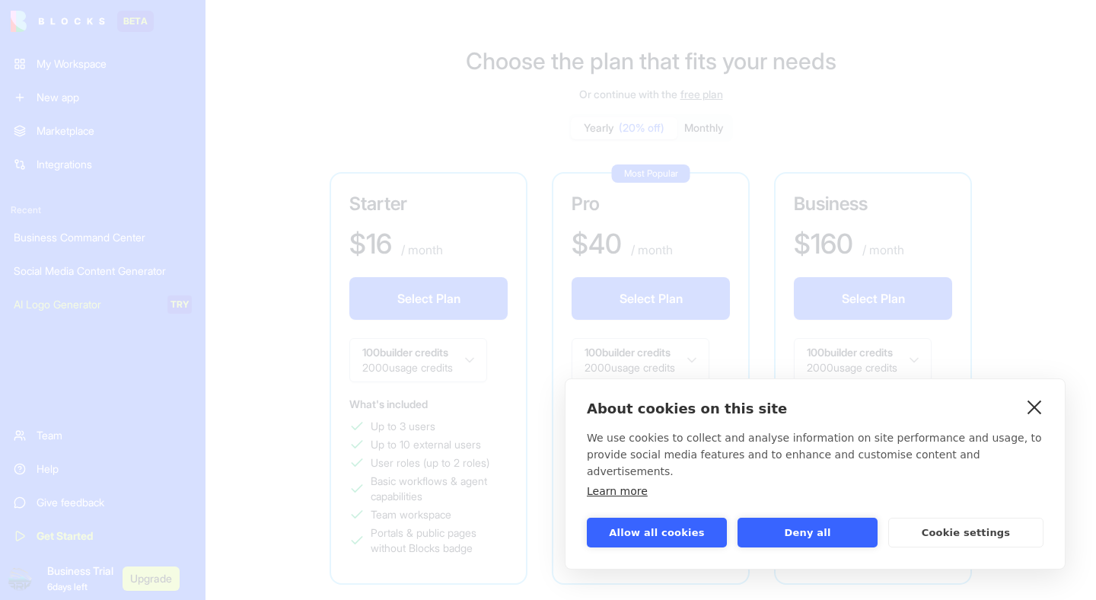
click at [1032, 419] on link "close" at bounding box center [1035, 406] width 24 height 24
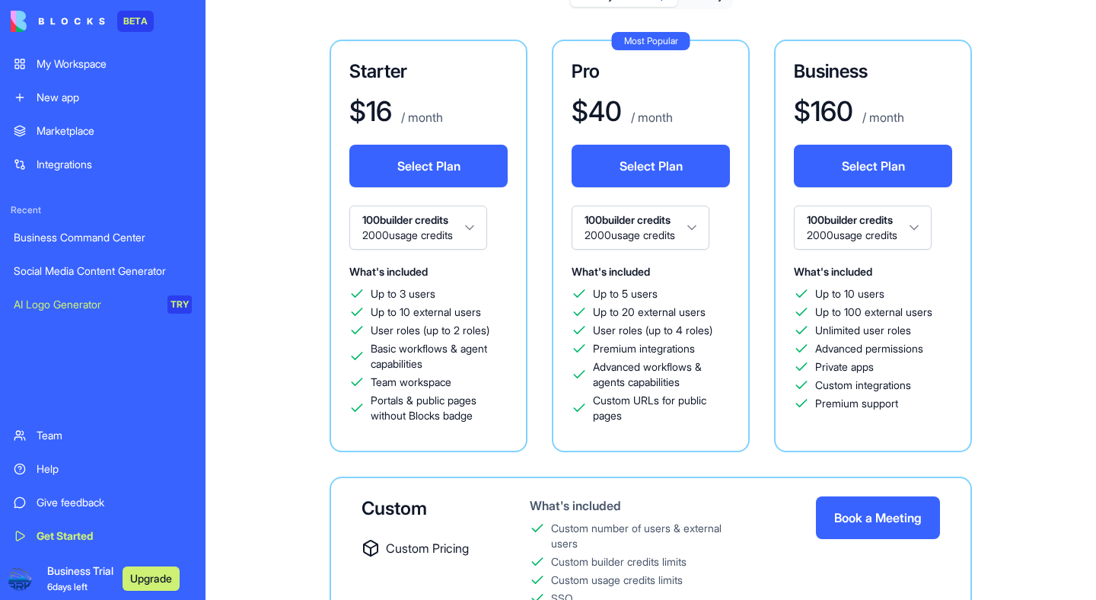
scroll to position [262, 0]
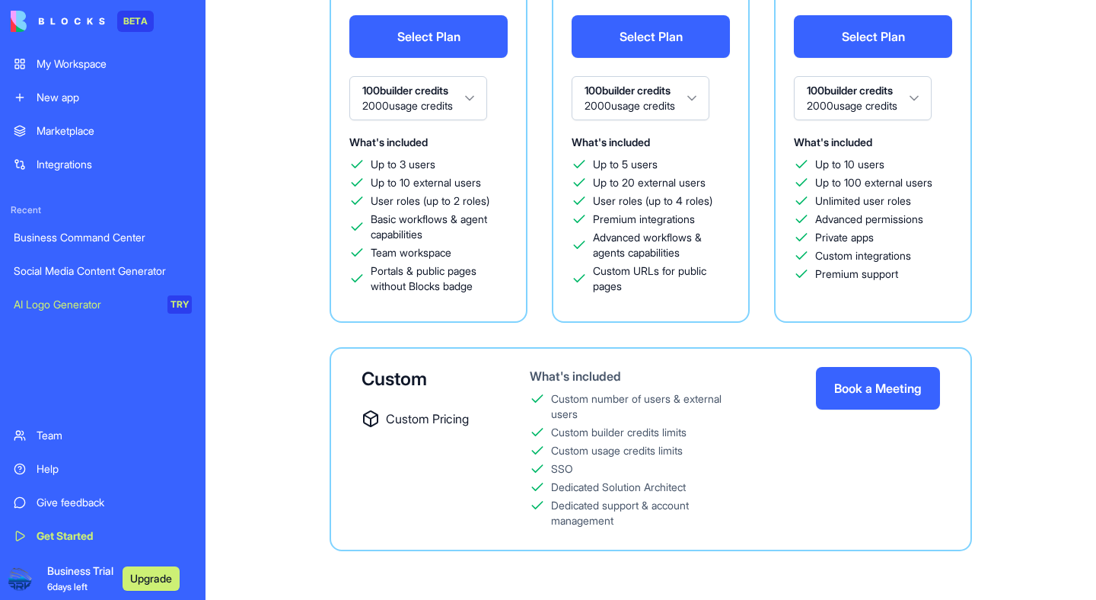
click at [91, 132] on div "Marketplace" at bounding box center [114, 130] width 155 height 15
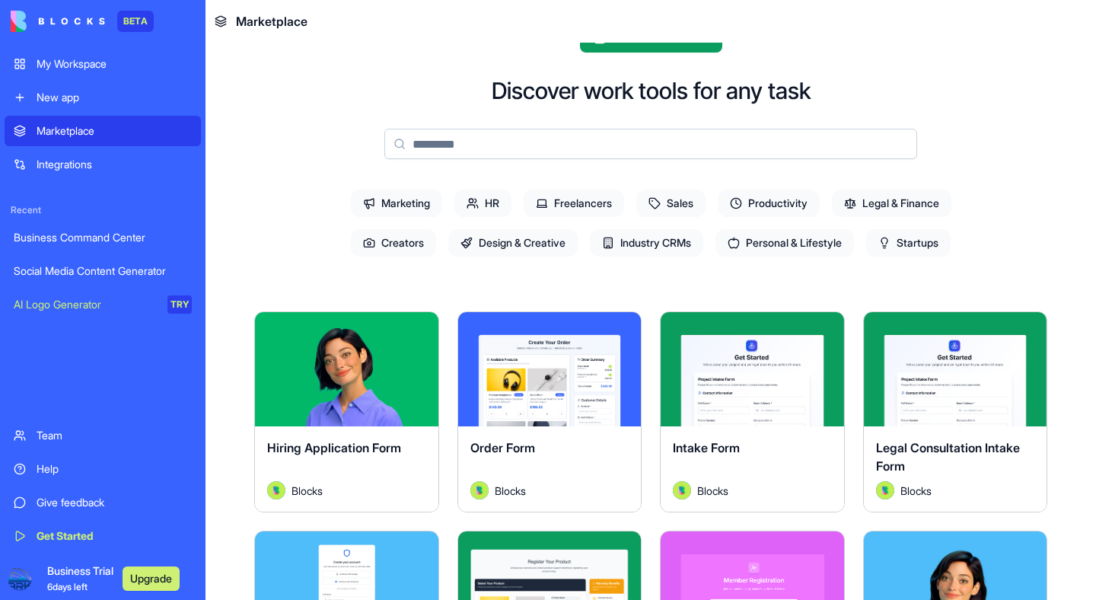
scroll to position [42, 0]
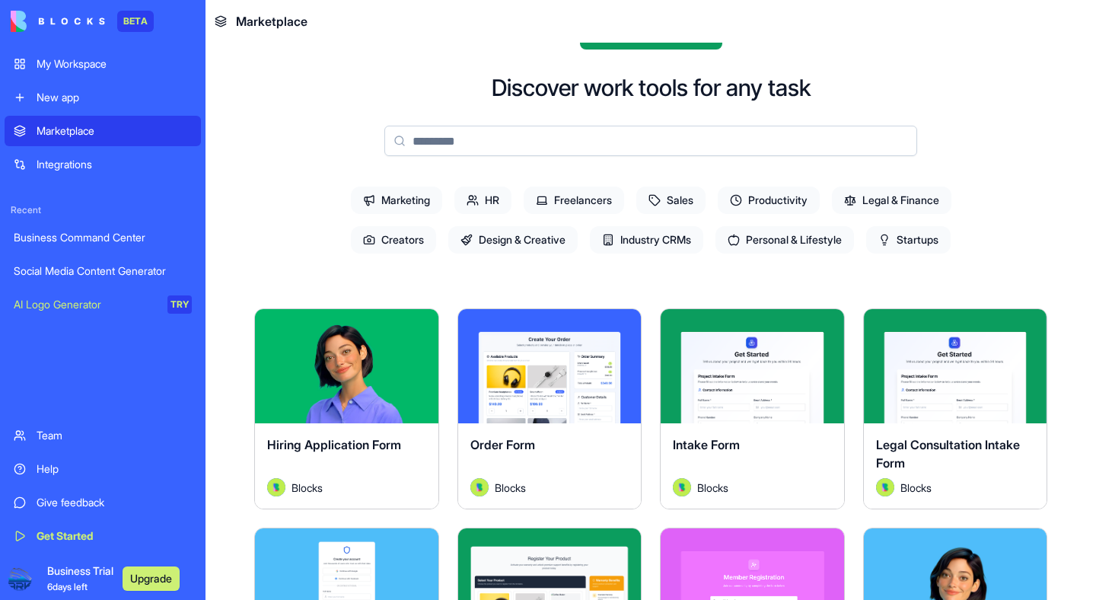
click at [363, 242] on icon at bounding box center [369, 240] width 12 height 12
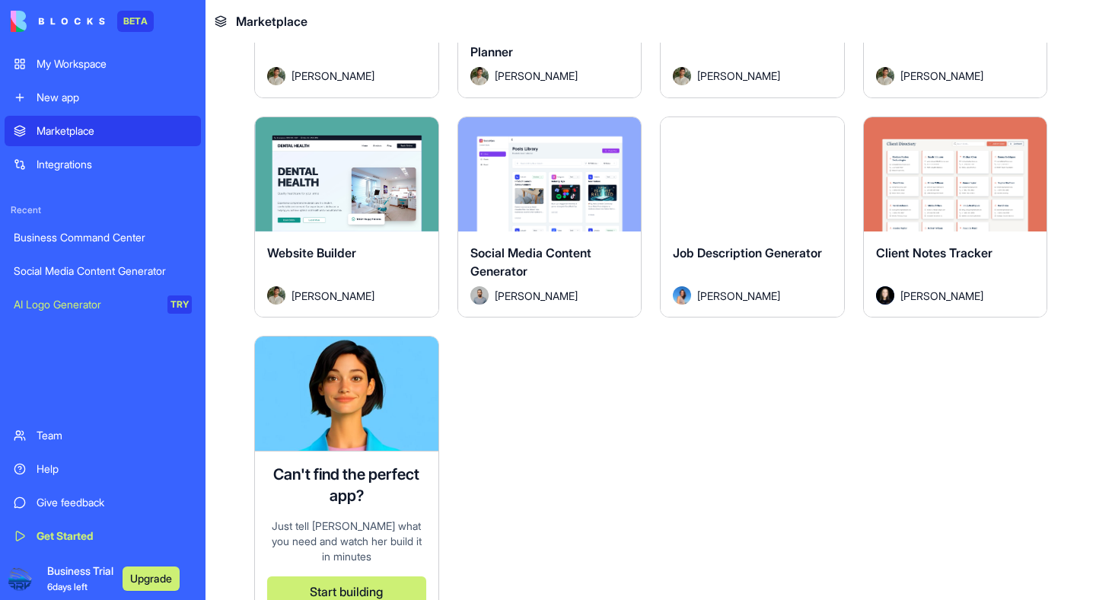
scroll to position [1016, 0]
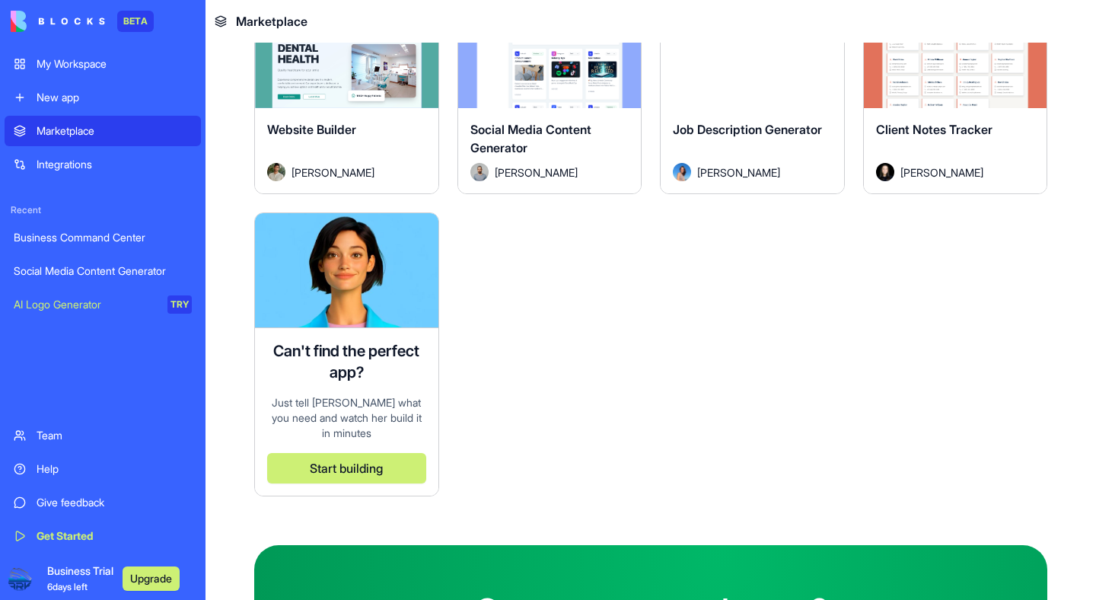
click at [925, 87] on div "Explore" at bounding box center [955, 51] width 183 height 114
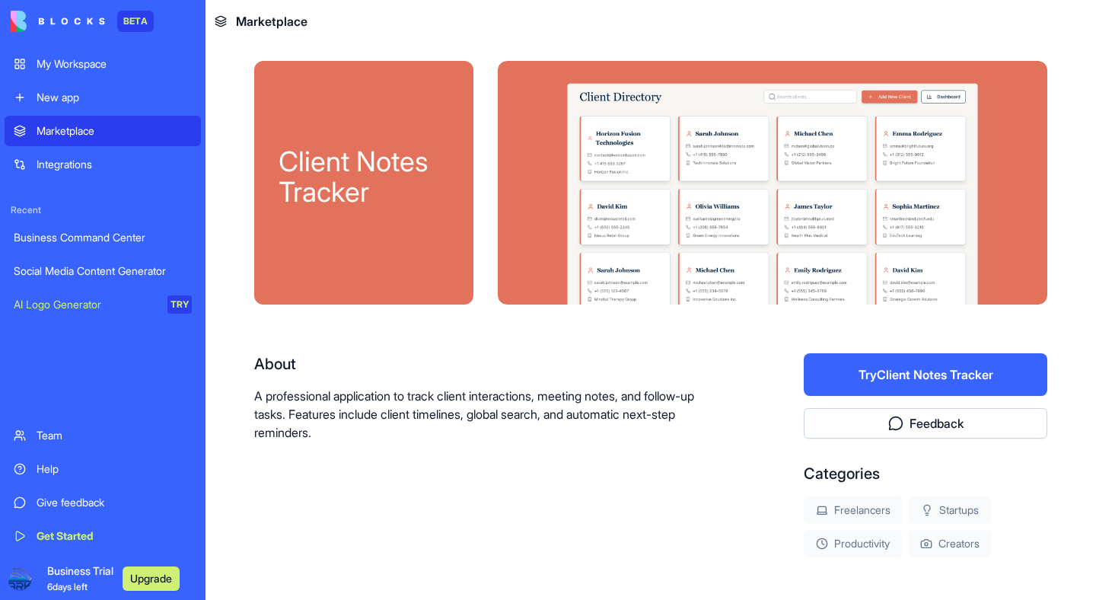
click at [896, 372] on button "Try Client Notes Tracker" at bounding box center [926, 374] width 244 height 43
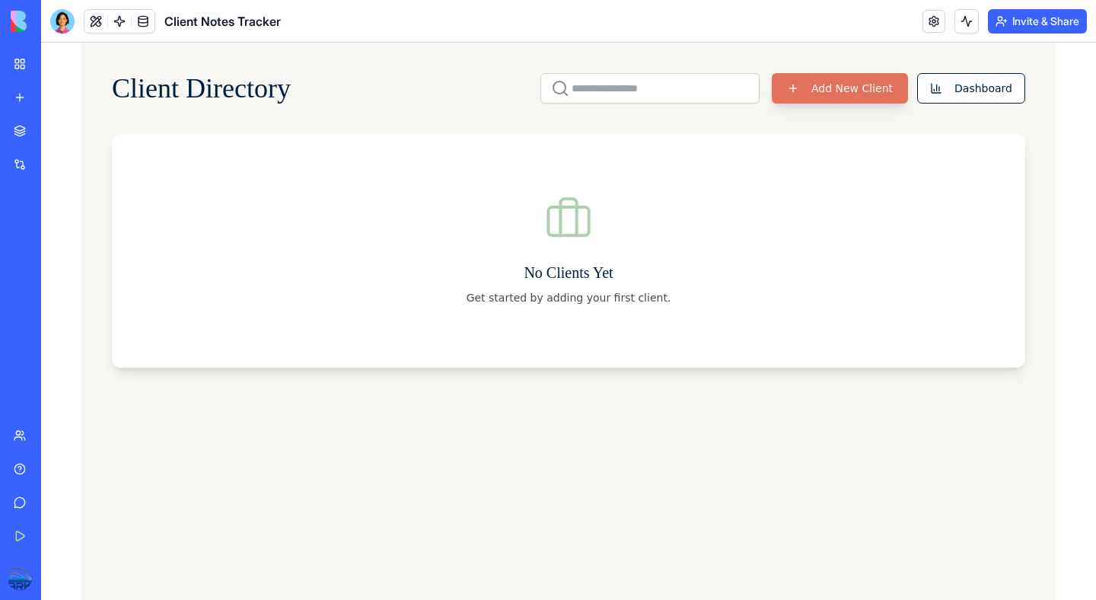
click at [801, 83] on button "Add New Client" at bounding box center [840, 88] width 136 height 30
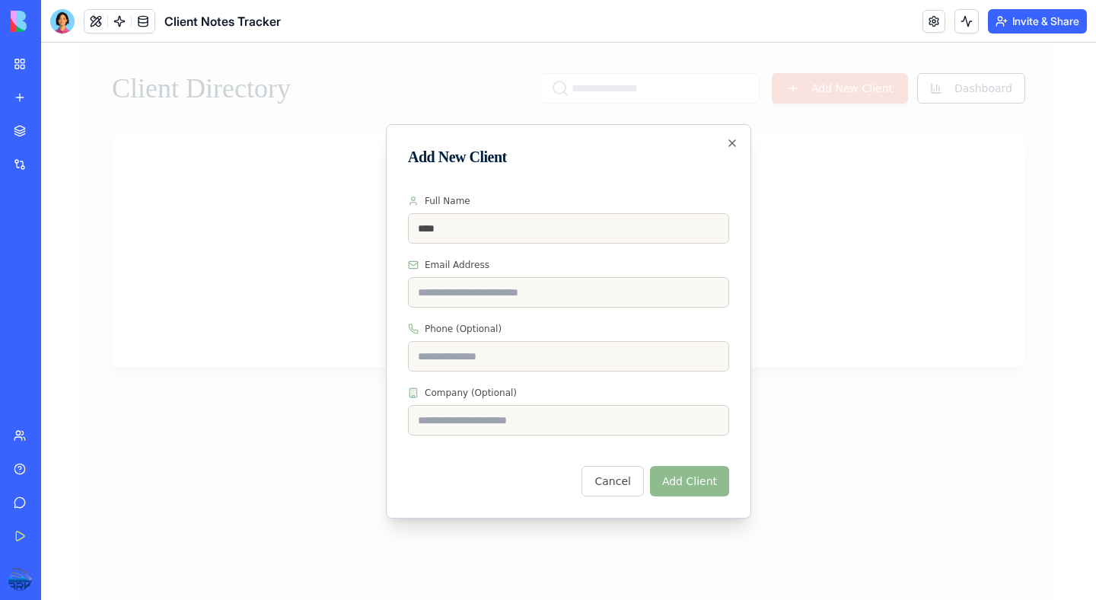
type input "****"
type input "**********"
click at [710, 481] on button "Add Client" at bounding box center [689, 481] width 79 height 30
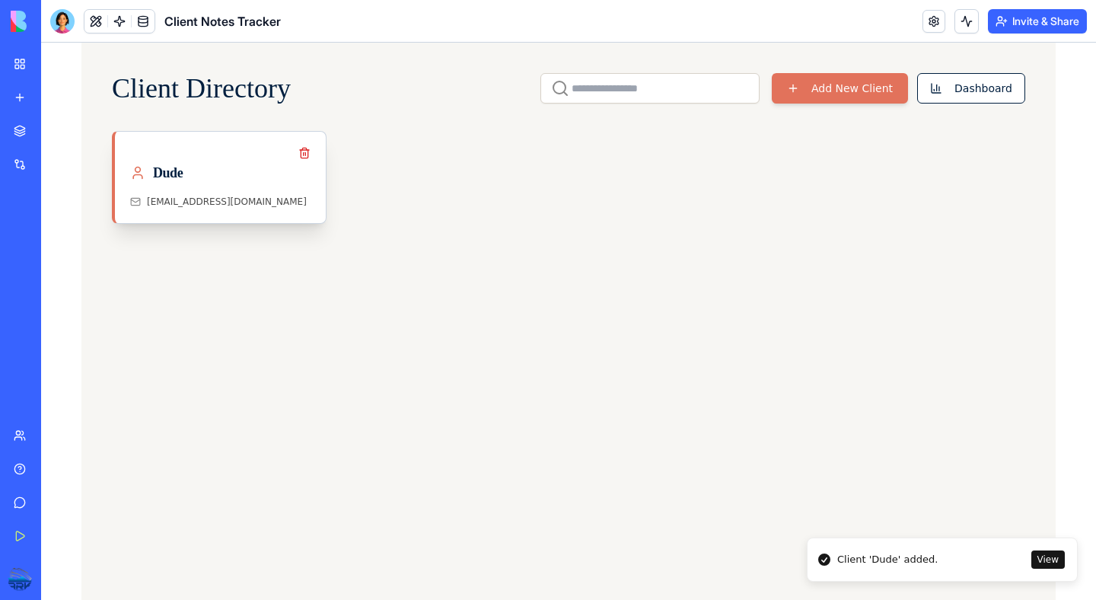
click at [220, 154] on link "Dude dude@dude.com" at bounding box center [220, 177] width 211 height 91
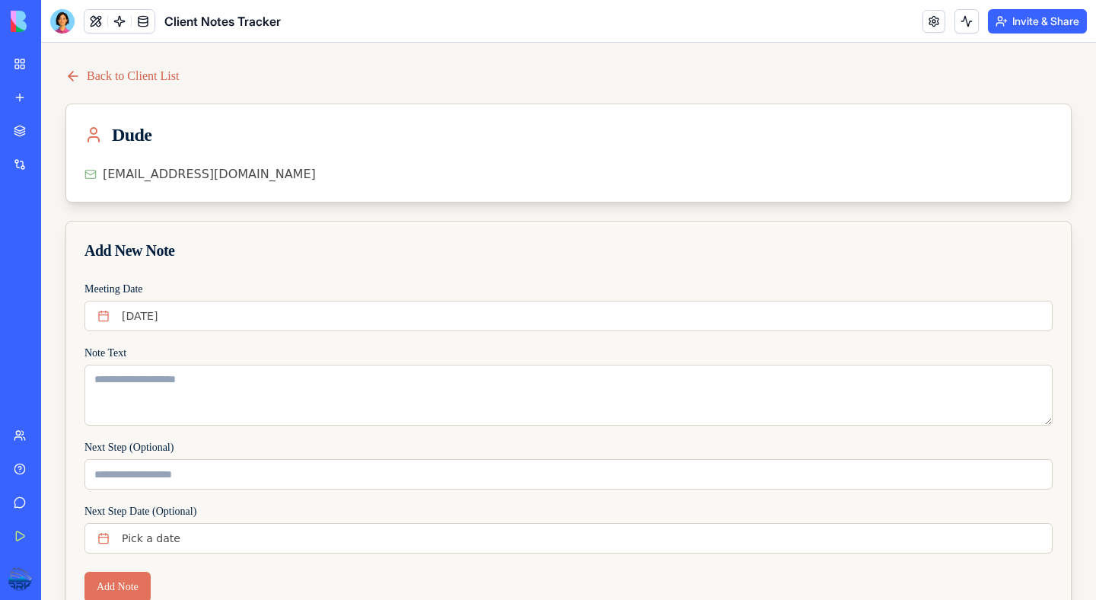
click at [117, 79] on link "Back to Client List" at bounding box center [121, 76] width 113 height 18
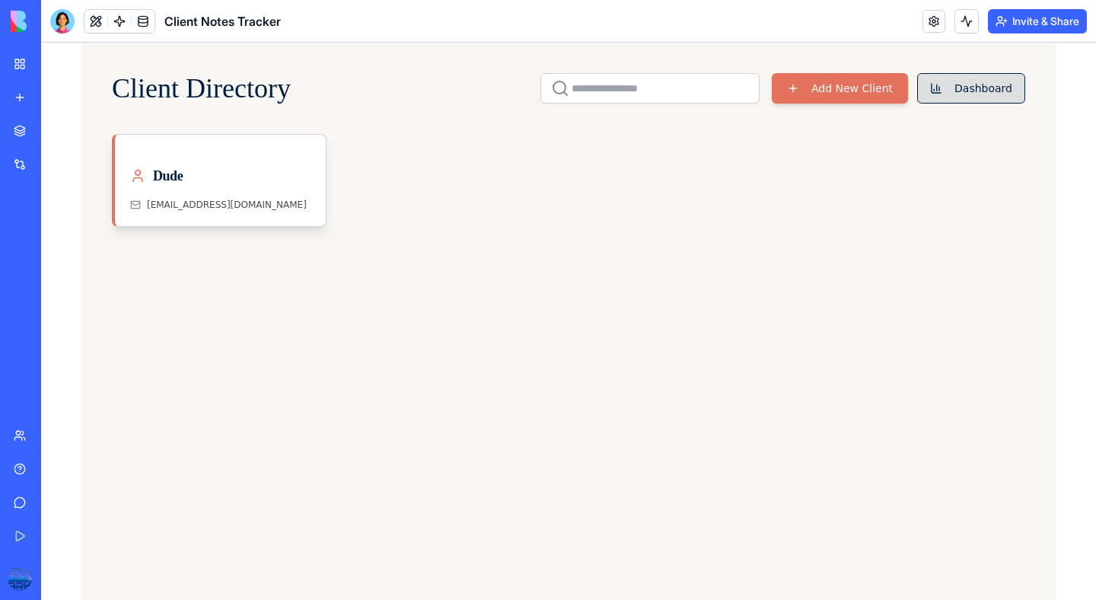
click at [938, 99] on button "Dashboard" at bounding box center [971, 88] width 108 height 30
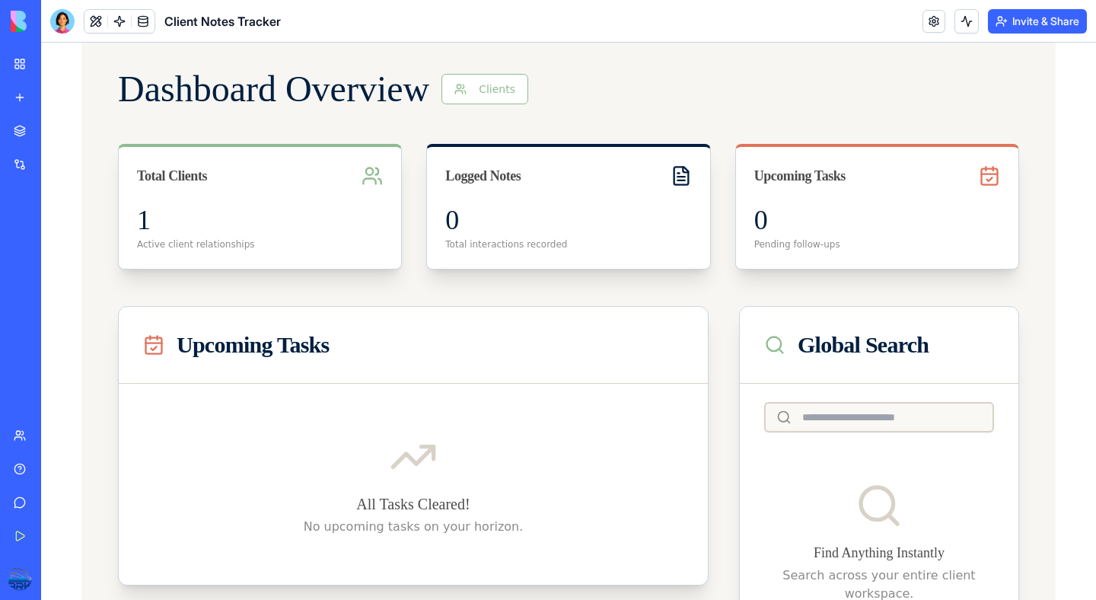
scroll to position [340, 0]
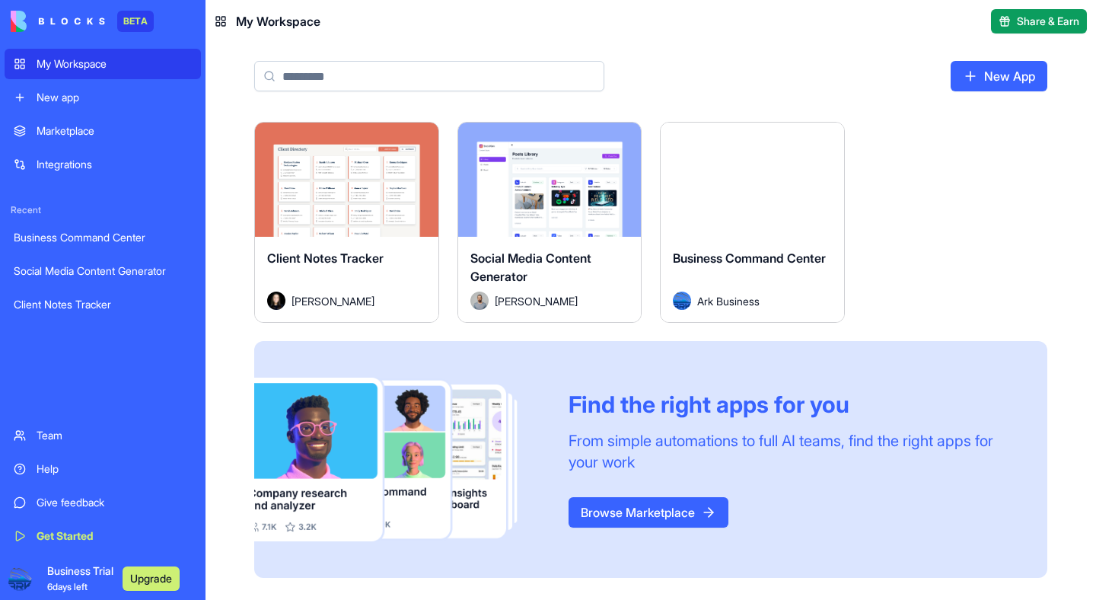
click at [67, 579] on span "Business Trial 6 days left" at bounding box center [80, 578] width 66 height 30
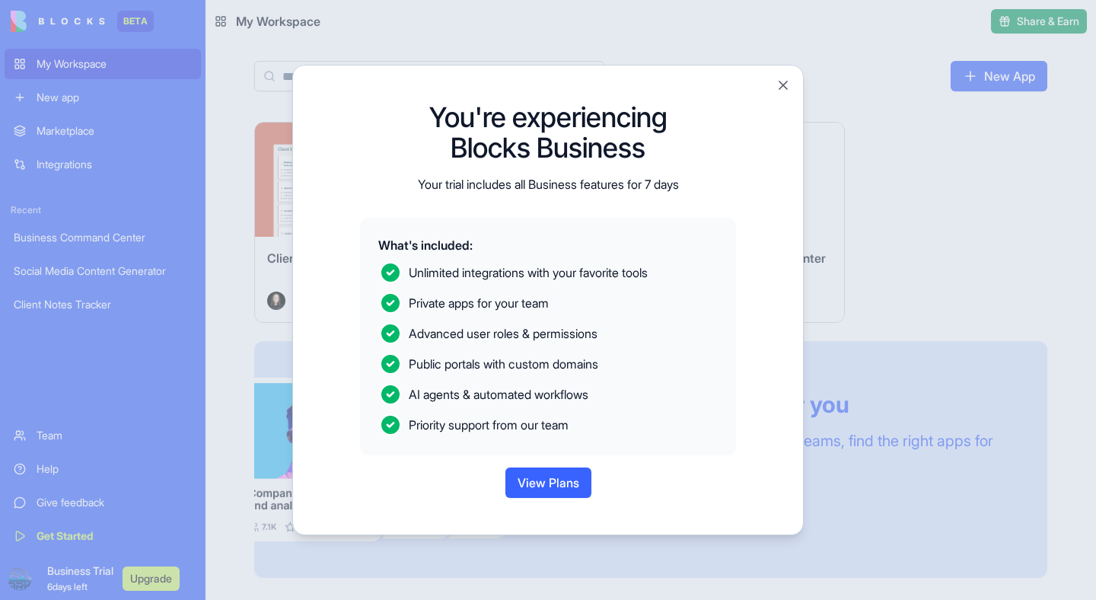
click at [535, 476] on button "View Plans" at bounding box center [549, 482] width 86 height 30
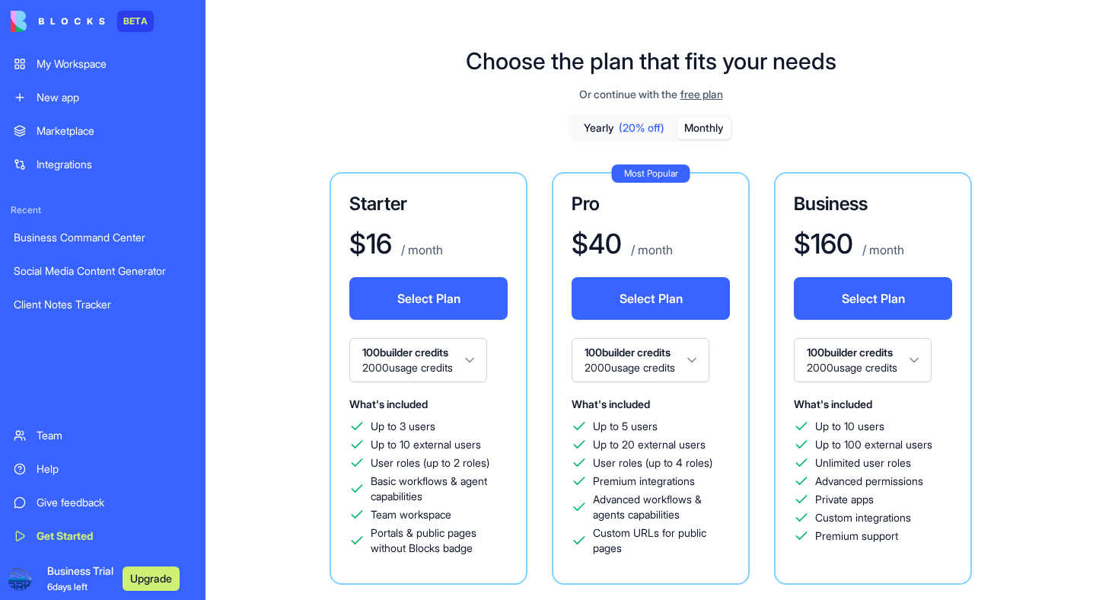
drag, startPoint x: 704, startPoint y: 128, endPoint x: 703, endPoint y: 116, distance: 11.4
click at [704, 128] on button "Monthly" at bounding box center [704, 128] width 53 height 22
click at [704, 97] on span "free plan" at bounding box center [702, 94] width 43 height 15
